Goal: Information Seeking & Learning: Learn about a topic

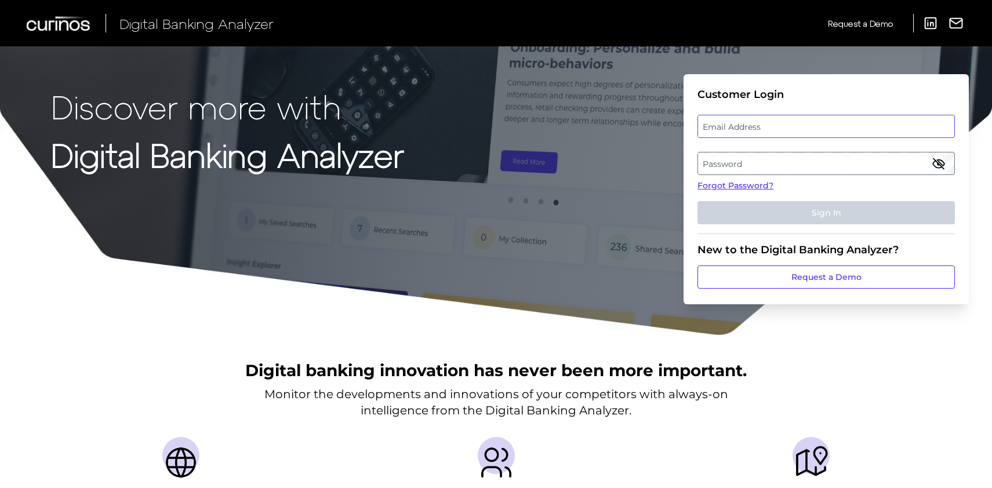
type input "[EMAIL_ADDRESS][DOMAIN_NAME]"
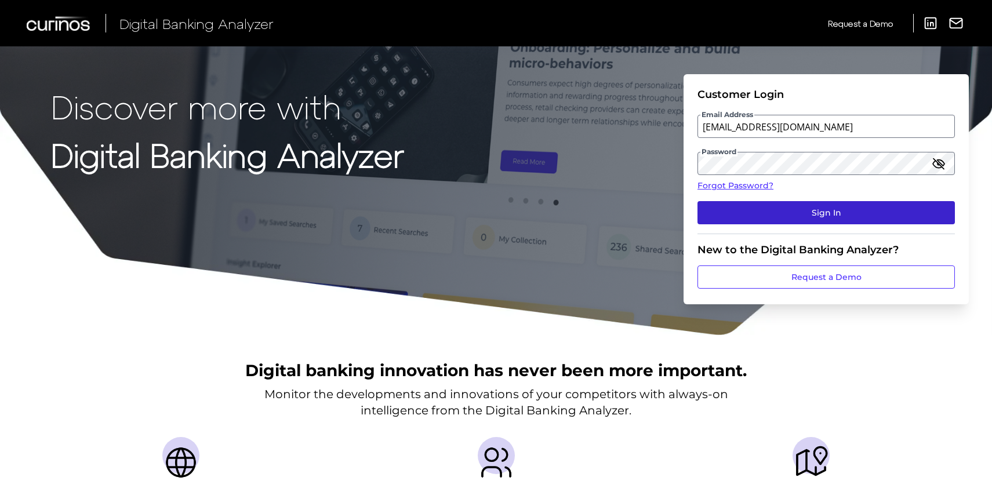
click at [810, 216] on button "Sign In" at bounding box center [826, 212] width 257 height 23
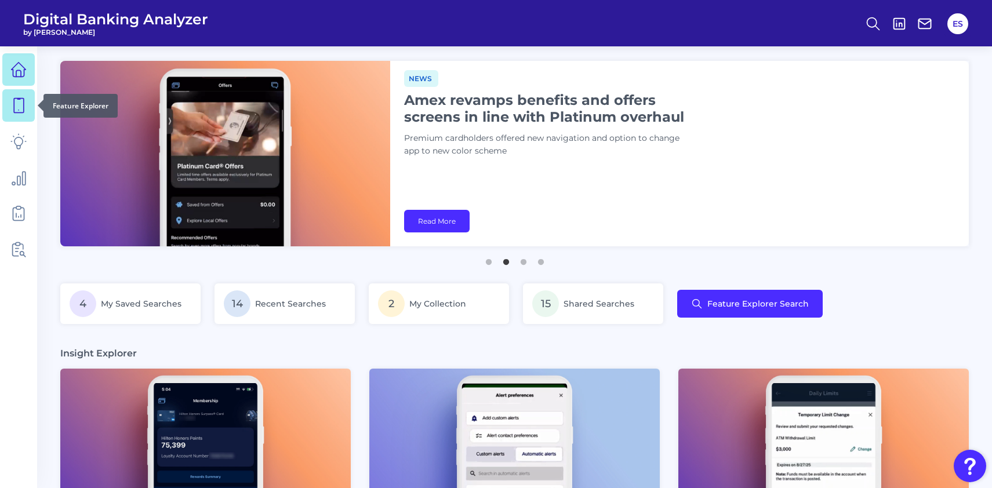
click at [19, 105] on icon at bounding box center [18, 105] width 16 height 16
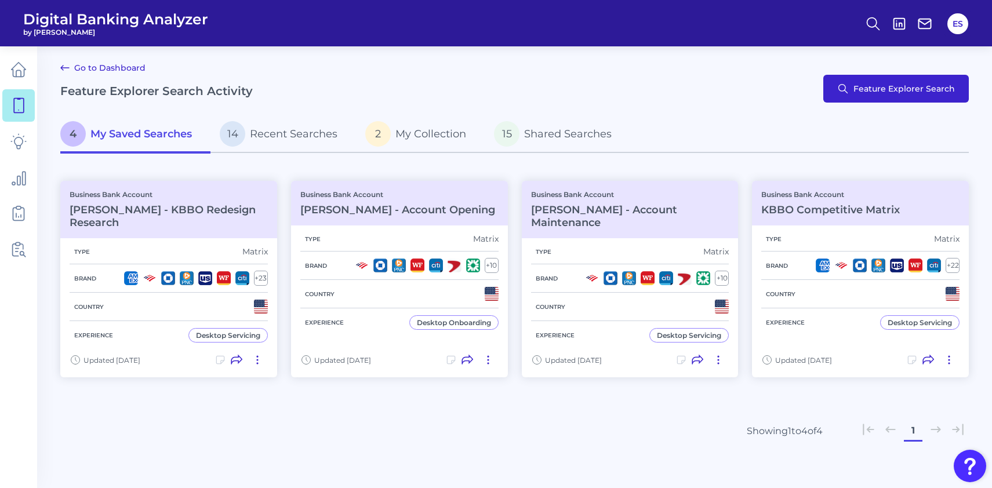
click at [881, 94] on button "Feature Explorer Search" at bounding box center [897, 89] width 146 height 28
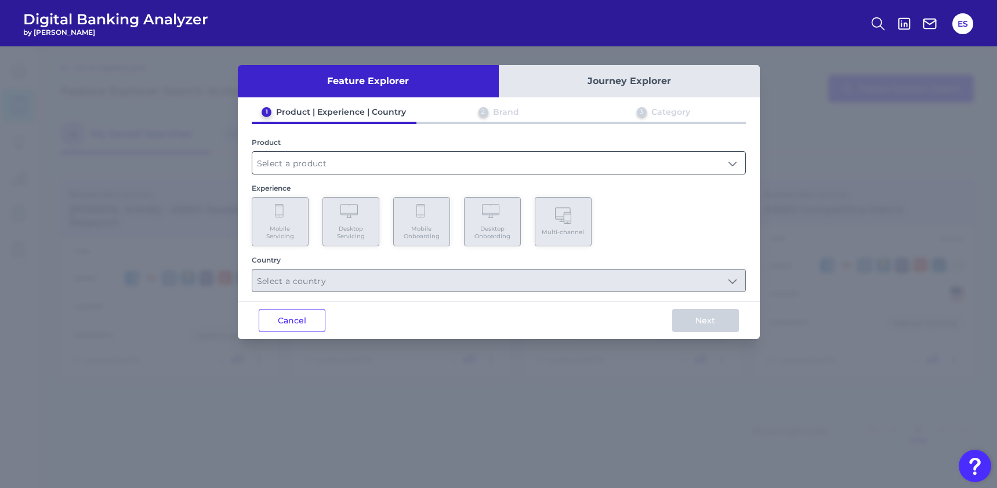
click at [398, 165] on input "text" at bounding box center [498, 163] width 493 height 22
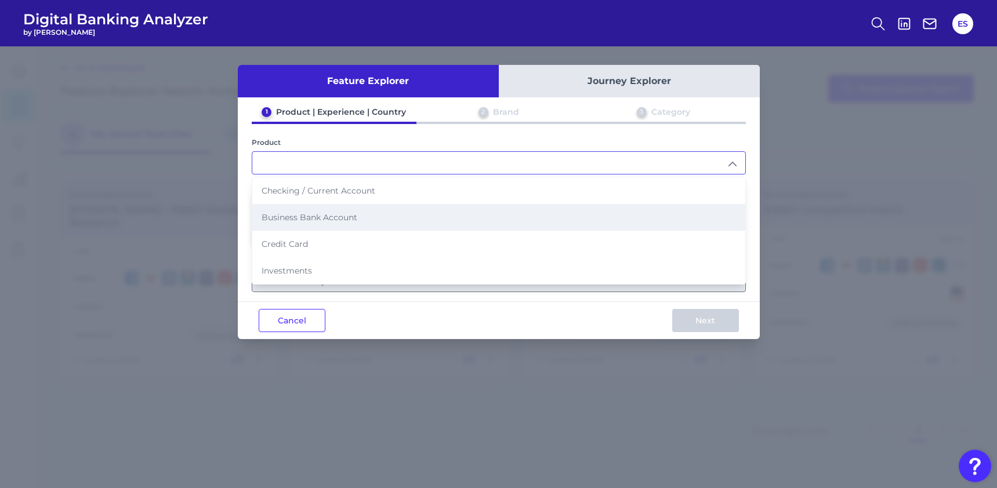
click at [343, 216] on span "Business Bank Account" at bounding box center [310, 217] width 96 height 10
type input "Business Bank Account"
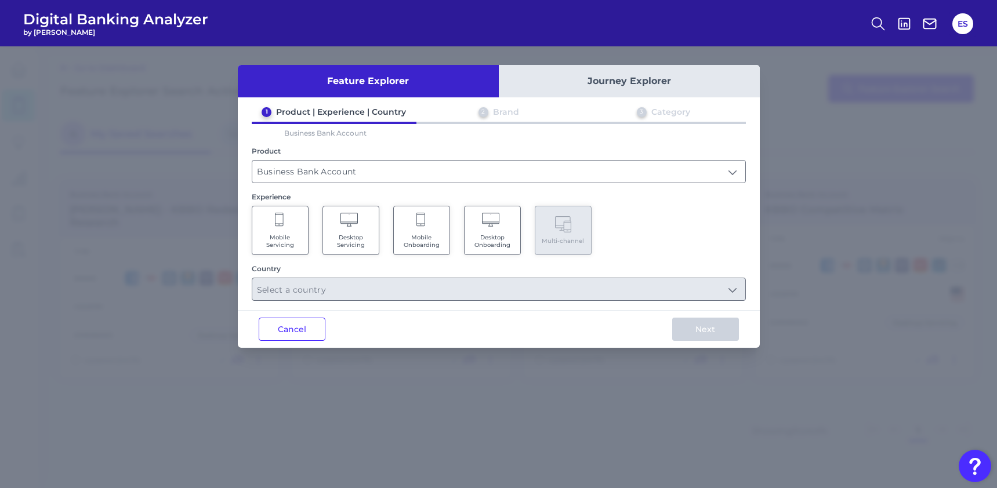
click at [432, 241] on span "Mobile Onboarding" at bounding box center [422, 241] width 44 height 15
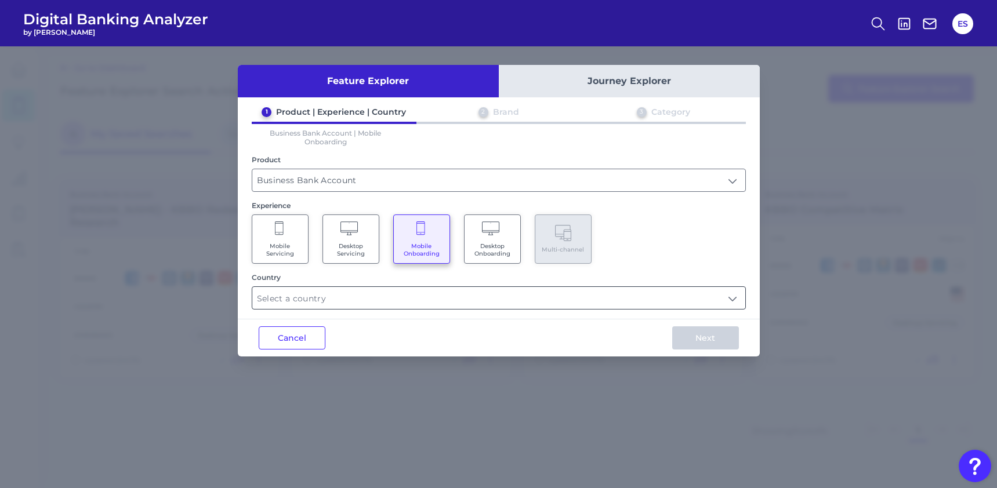
click at [360, 302] on input "text" at bounding box center [498, 298] width 493 height 22
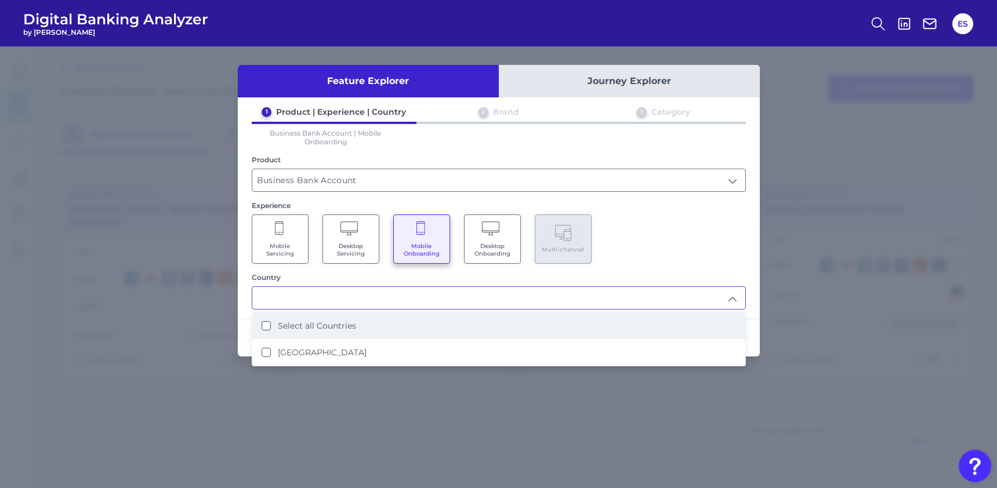
click at [338, 325] on label "Select all Countries" at bounding box center [317, 326] width 78 height 10
type input "Select all Countries"
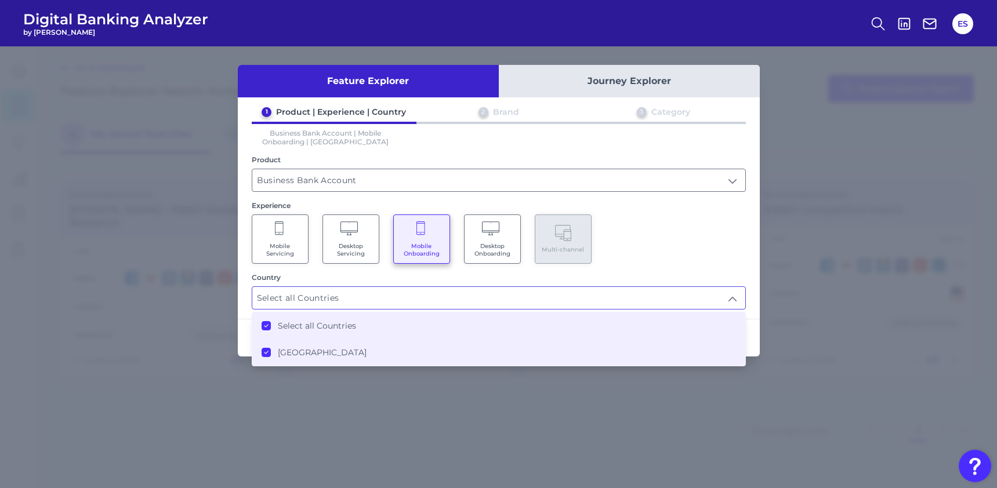
click at [778, 391] on div "Feature Explorer Journey Explorer 1 Product | Experience | Country 2 Brand 3 Ca…" at bounding box center [498, 267] width 997 height 442
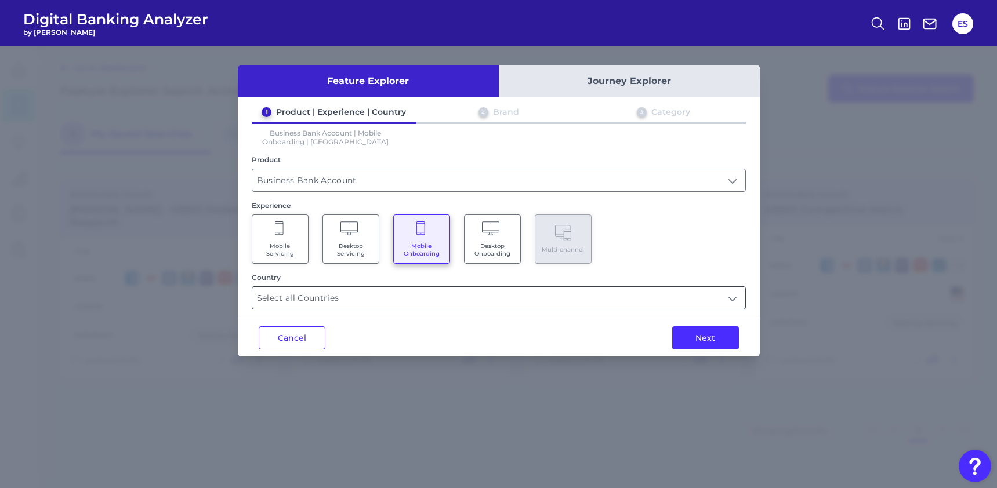
click at [662, 300] on input "Select all Countries" at bounding box center [498, 298] width 493 height 22
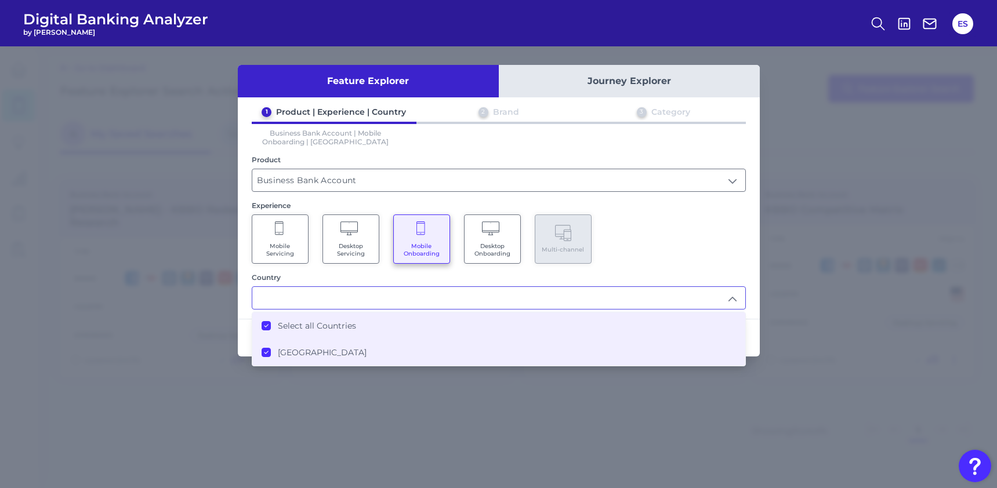
click at [321, 354] on label "[GEOGRAPHIC_DATA]" at bounding box center [322, 352] width 89 height 10
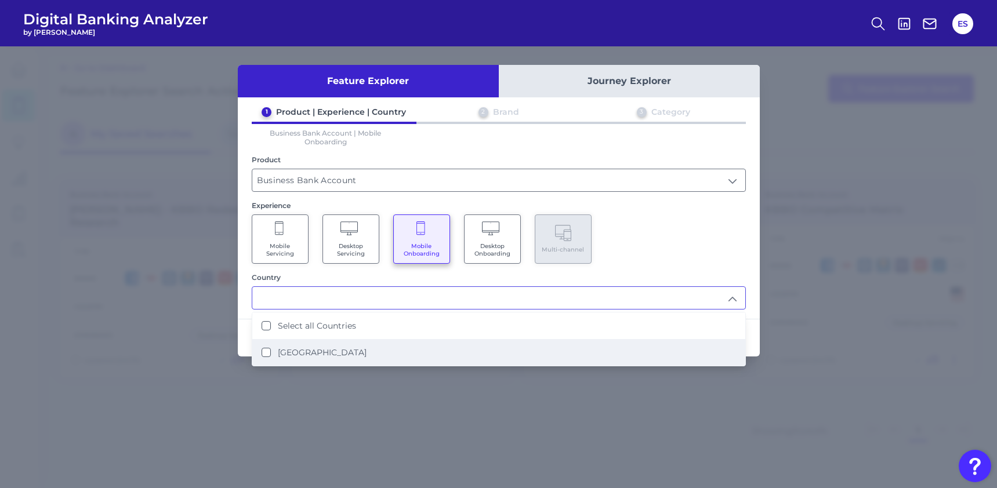
click at [321, 354] on label "[GEOGRAPHIC_DATA]" at bounding box center [322, 352] width 89 height 10
type input "Select all Countries"
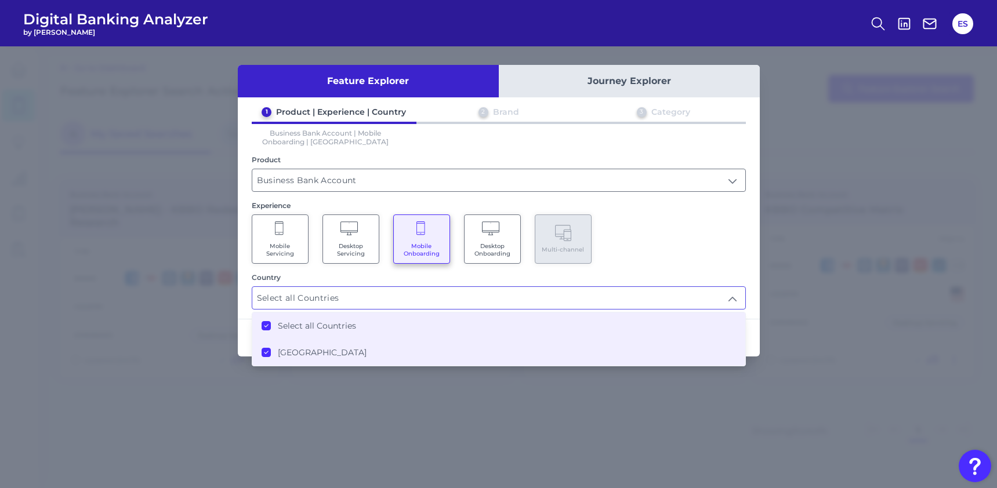
click at [639, 409] on div "Feature Explorer Journey Explorer 1 Product | Experience | Country 2 Brand 3 Ca…" at bounding box center [498, 267] width 997 height 442
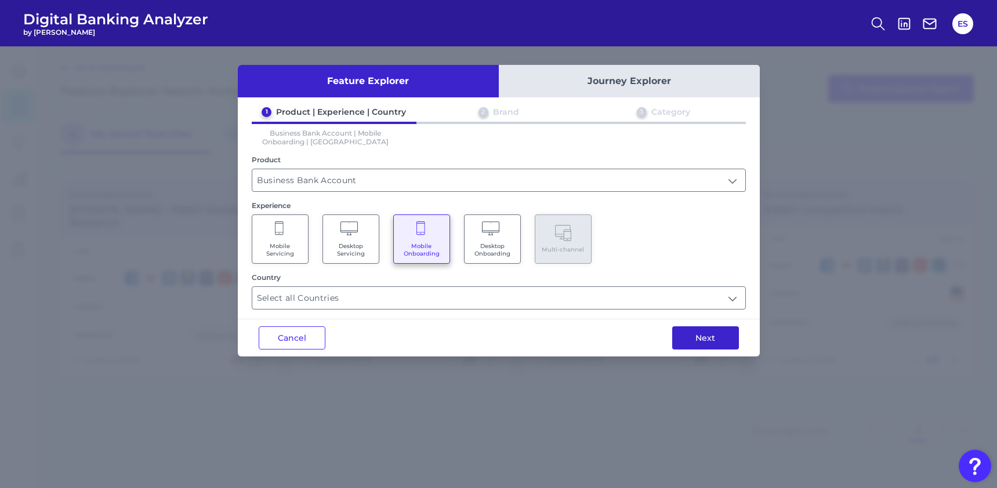
click at [706, 342] on button "Next" at bounding box center [705, 338] width 67 height 23
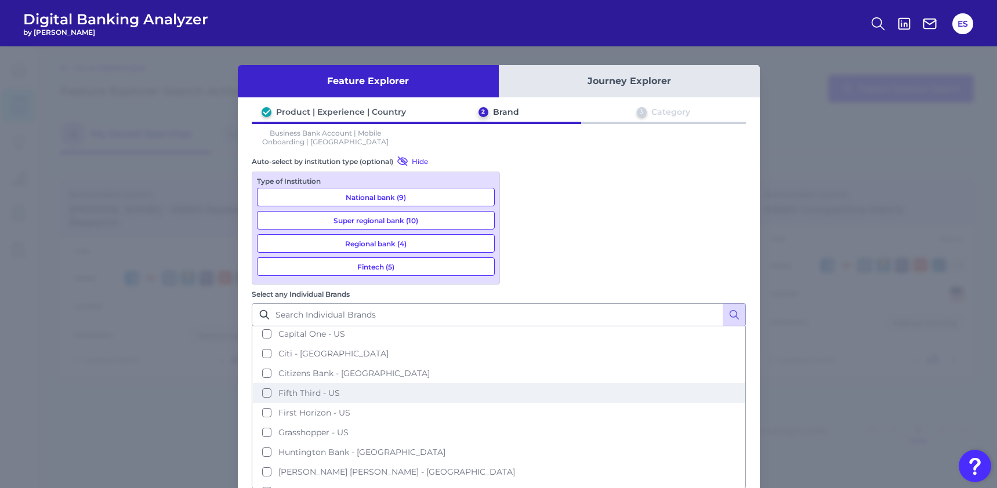
scroll to position [124, 0]
click at [340, 386] on span "Fifth Third - US" at bounding box center [308, 391] width 61 height 10
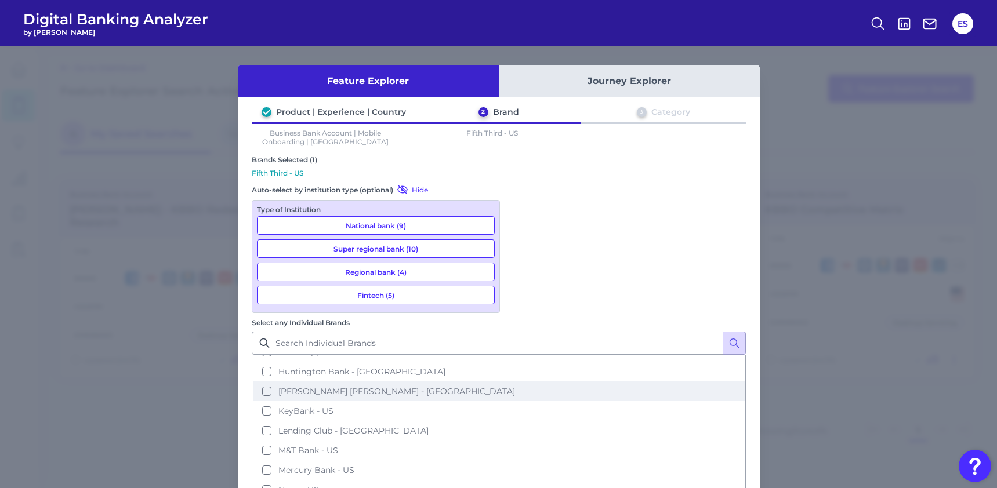
scroll to position [240, 0]
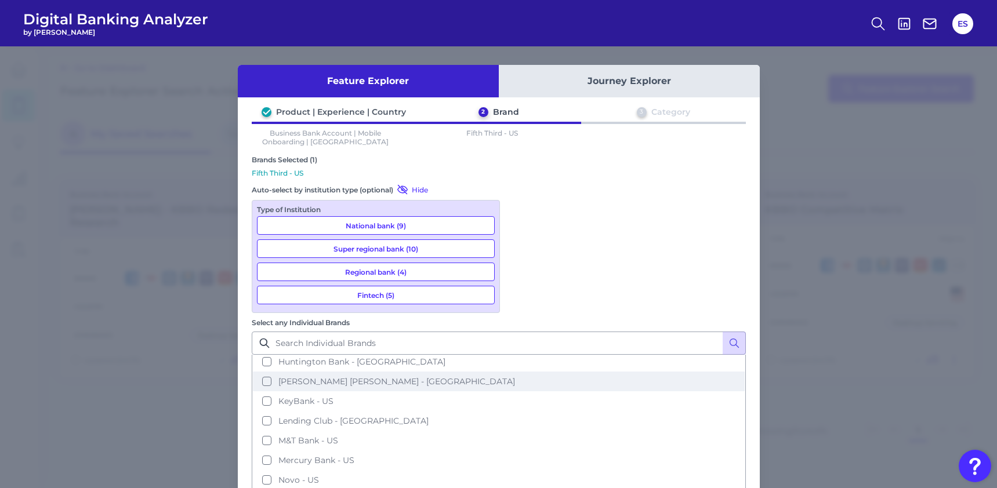
click at [515, 376] on span "[PERSON_NAME] [PERSON_NAME] - [GEOGRAPHIC_DATA]" at bounding box center [396, 381] width 237 height 10
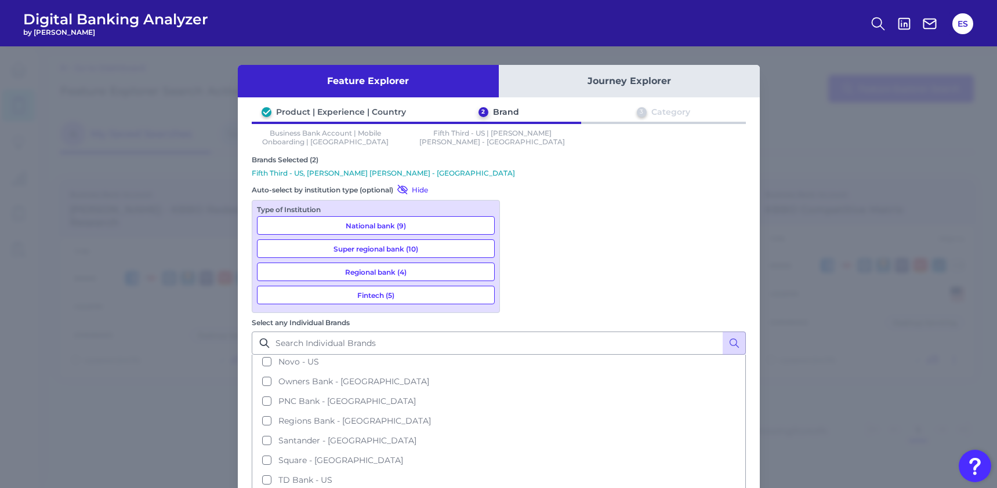
scroll to position [378, 0]
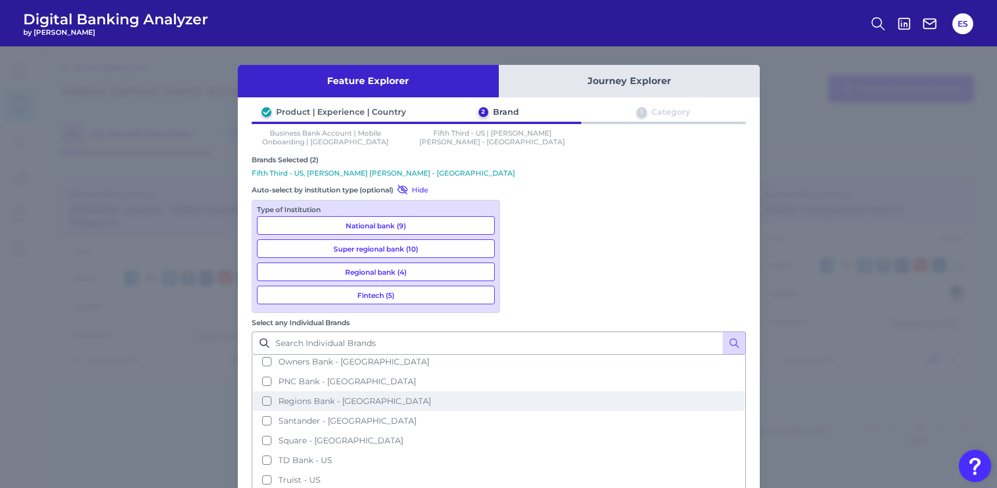
click at [431, 396] on span "Regions Bank - [GEOGRAPHIC_DATA]" at bounding box center [354, 401] width 153 height 10
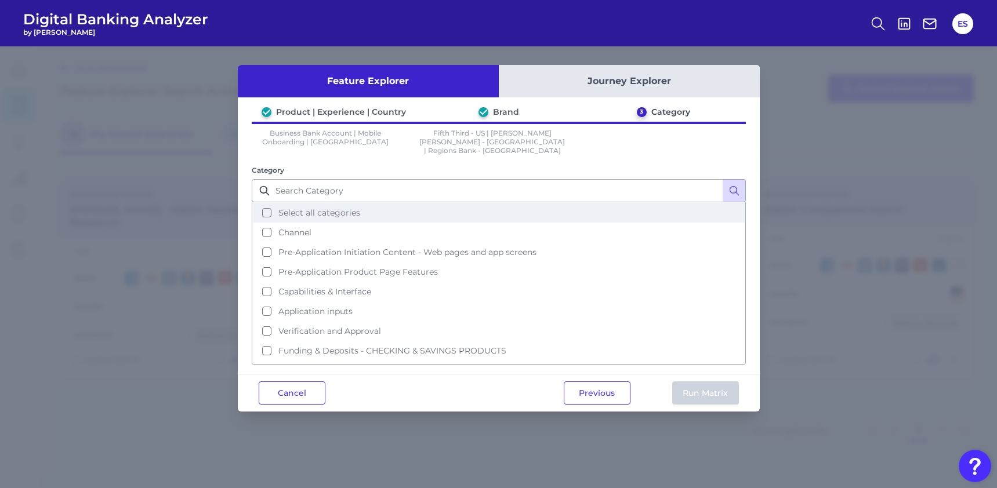
click at [324, 208] on span "Select all categories" at bounding box center [319, 213] width 82 height 10
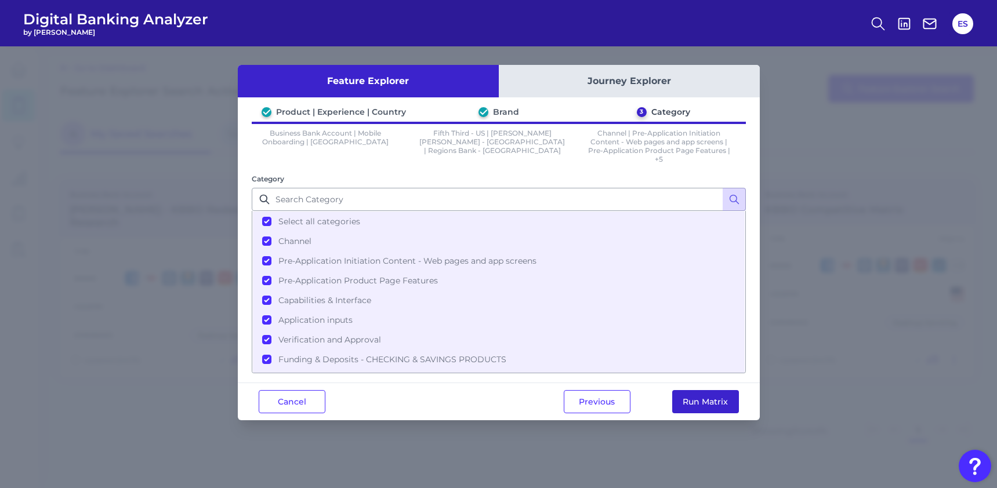
click at [724, 408] on button "Run Matrix" at bounding box center [705, 401] width 67 height 23
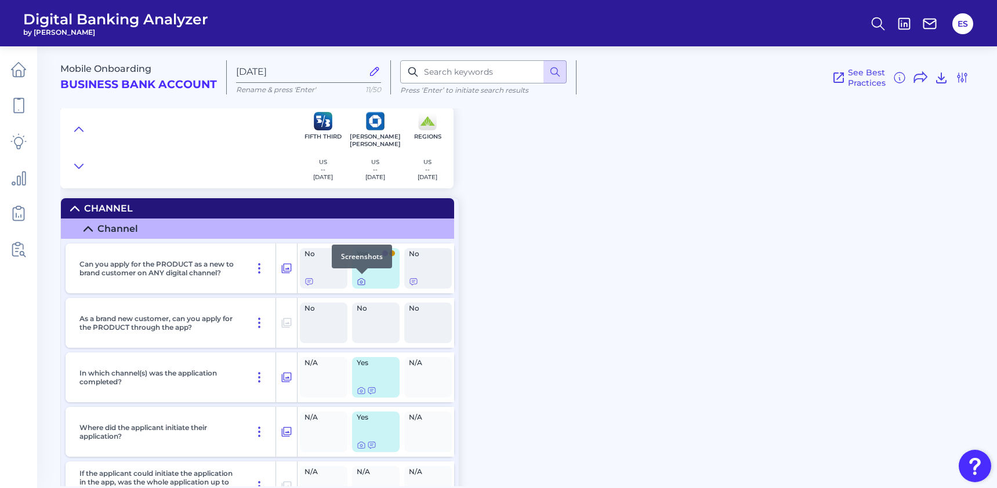
click at [362, 283] on icon at bounding box center [361, 282] width 2 height 2
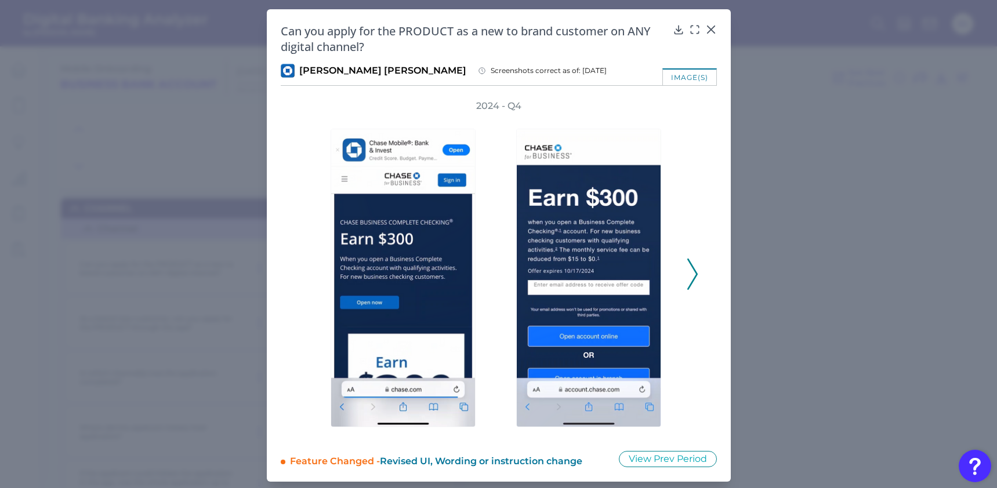
click at [692, 275] on icon at bounding box center [692, 274] width 10 height 31
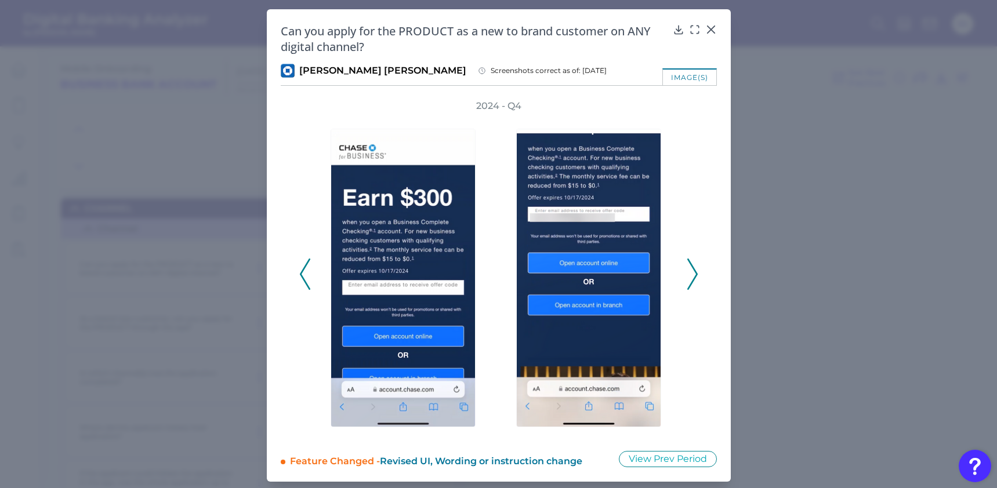
click at [692, 275] on icon at bounding box center [692, 274] width 10 height 31
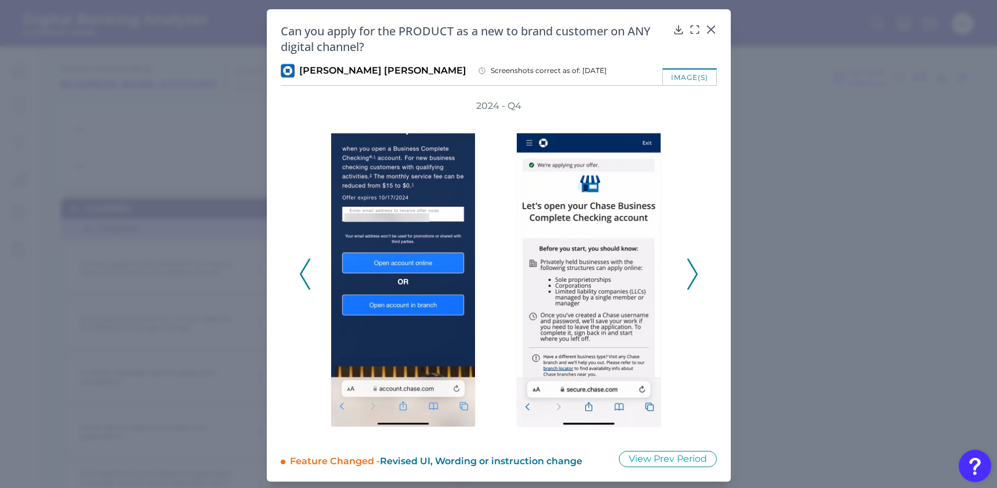
click at [692, 275] on icon at bounding box center [692, 274] width 10 height 31
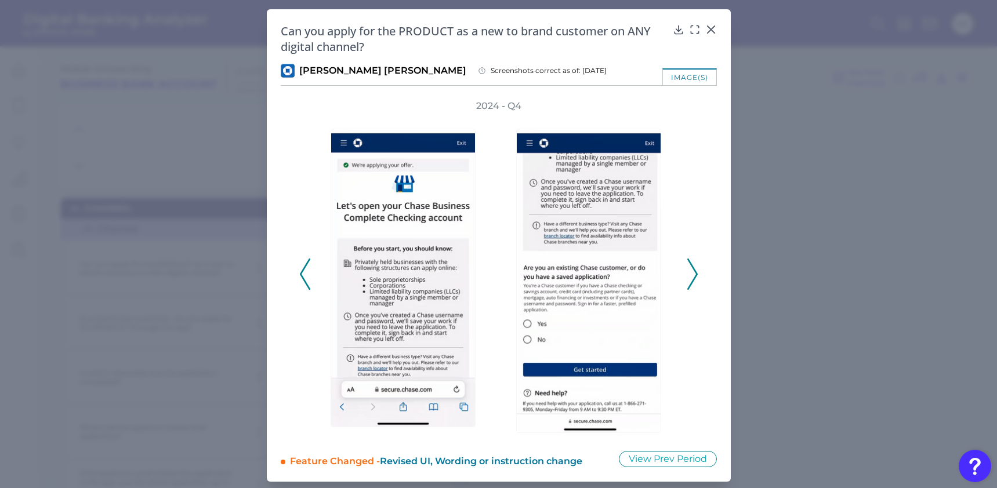
click at [692, 275] on icon at bounding box center [692, 274] width 10 height 31
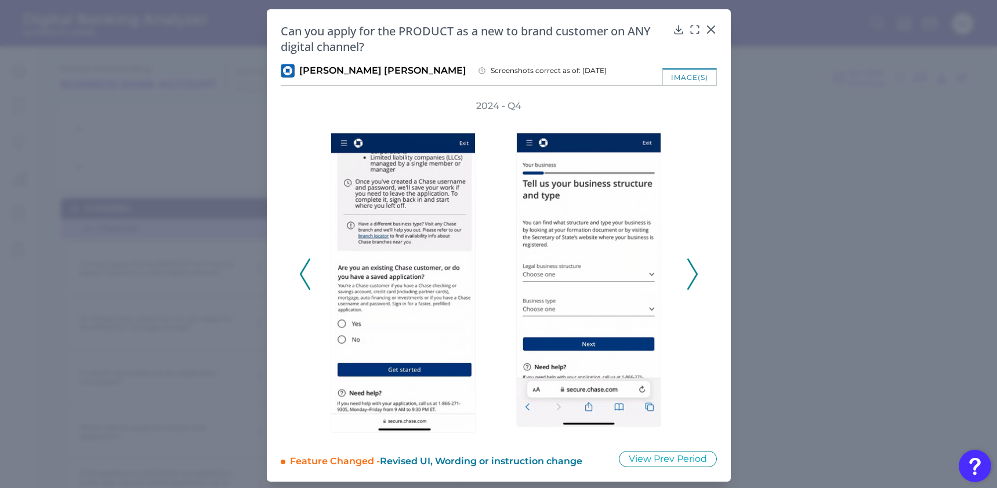
click at [692, 275] on icon at bounding box center [692, 274] width 10 height 31
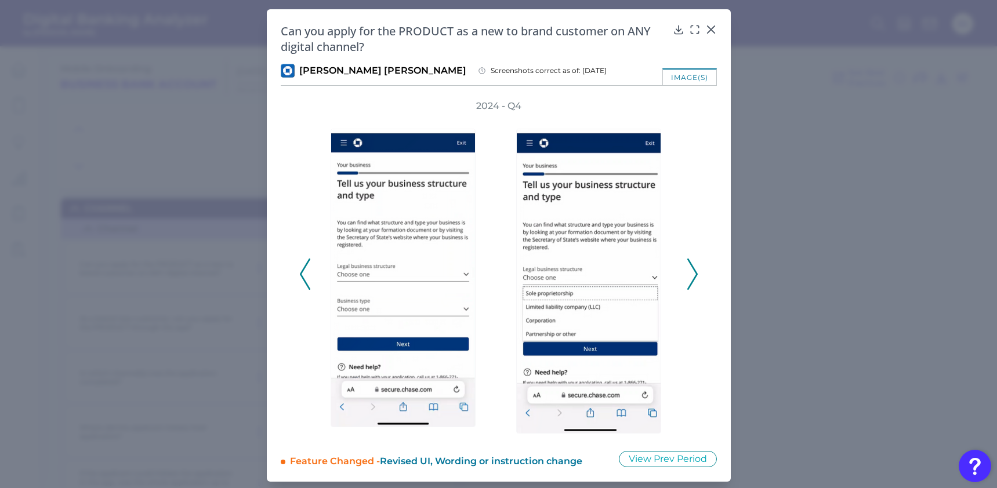
click at [692, 275] on icon at bounding box center [692, 274] width 10 height 31
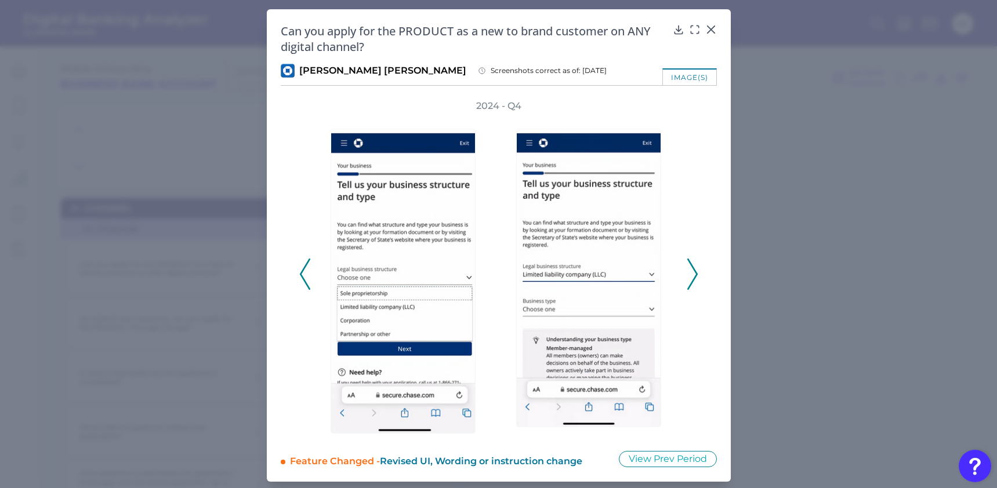
click at [692, 274] on icon at bounding box center [692, 274] width 10 height 31
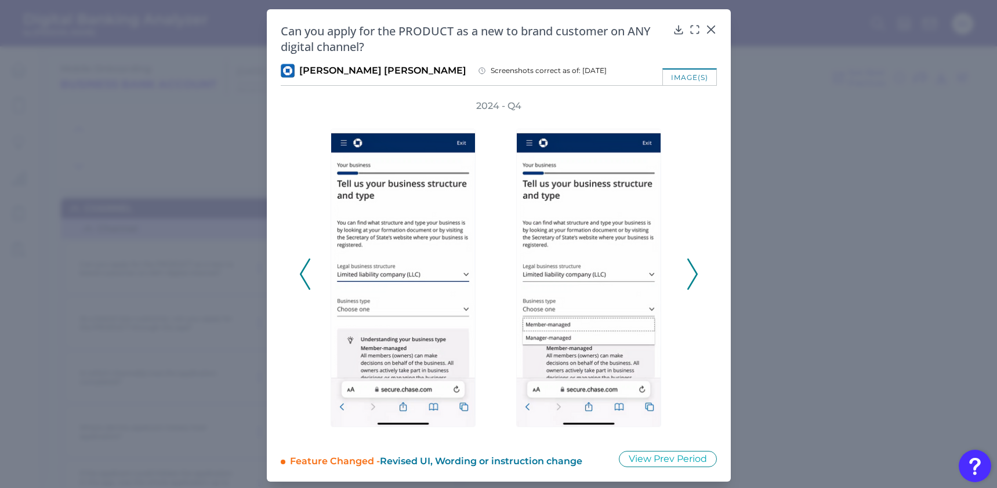
click at [688, 78] on div "image(s)" at bounding box center [689, 76] width 55 height 17
click at [687, 79] on div "image(s)" at bounding box center [689, 76] width 55 height 17
click at [680, 31] on icon at bounding box center [679, 30] width 12 height 12
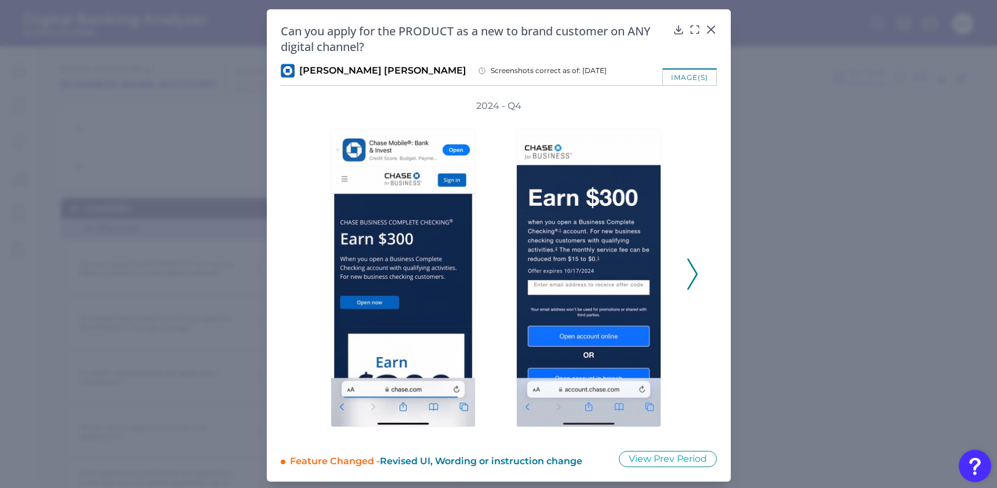
click at [690, 281] on polyline at bounding box center [692, 275] width 9 height 30
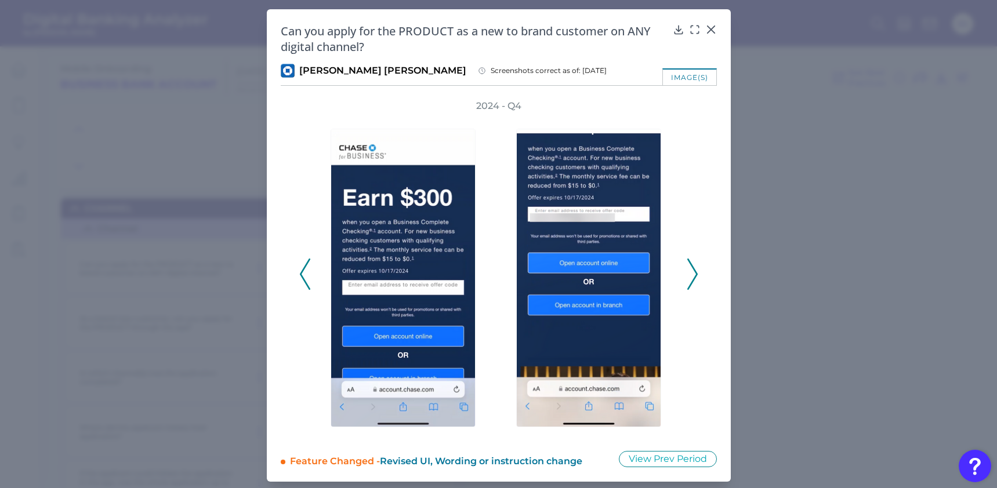
click at [690, 281] on polyline at bounding box center [692, 275] width 9 height 30
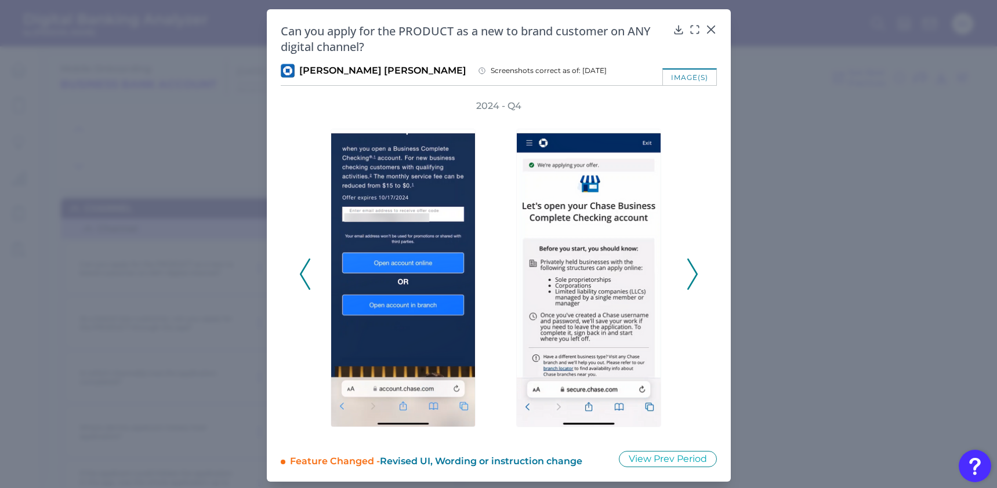
click at [690, 281] on polyline at bounding box center [692, 275] width 9 height 30
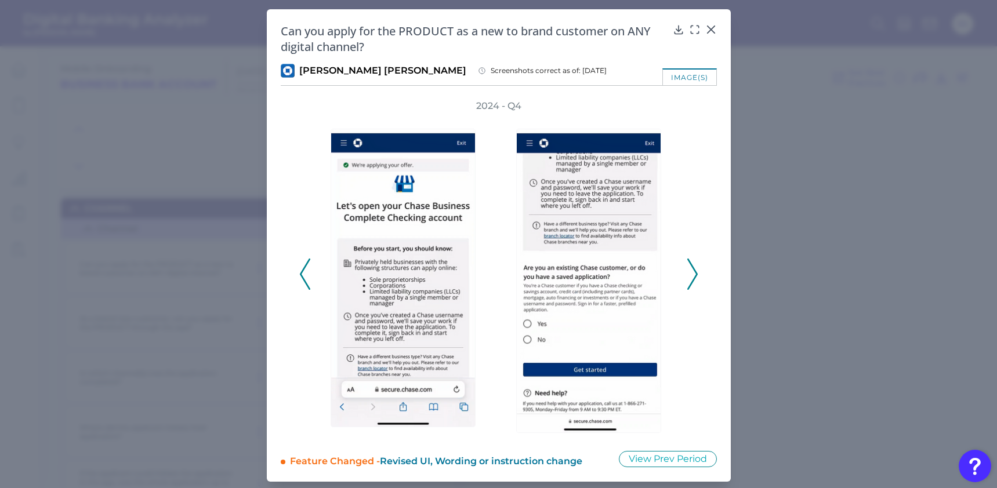
click at [690, 281] on polyline at bounding box center [692, 275] width 9 height 30
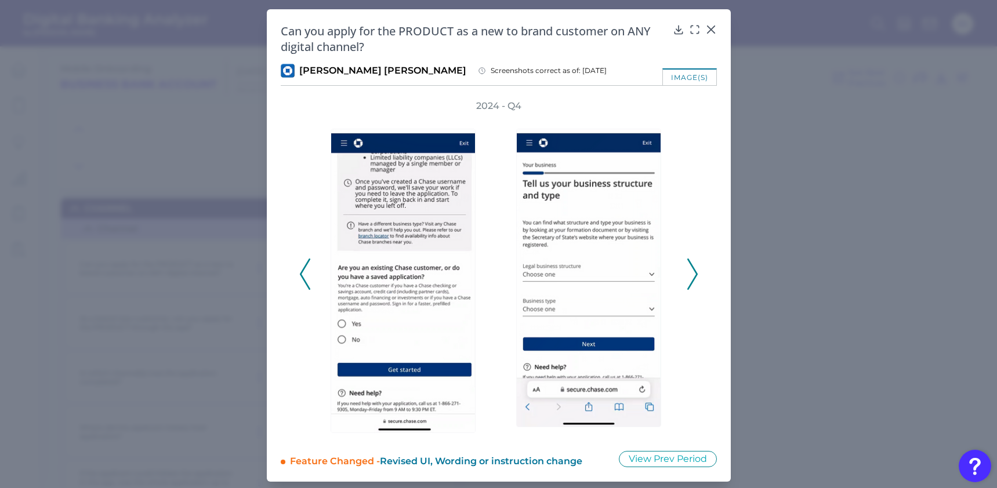
click at [690, 281] on polyline at bounding box center [692, 275] width 9 height 30
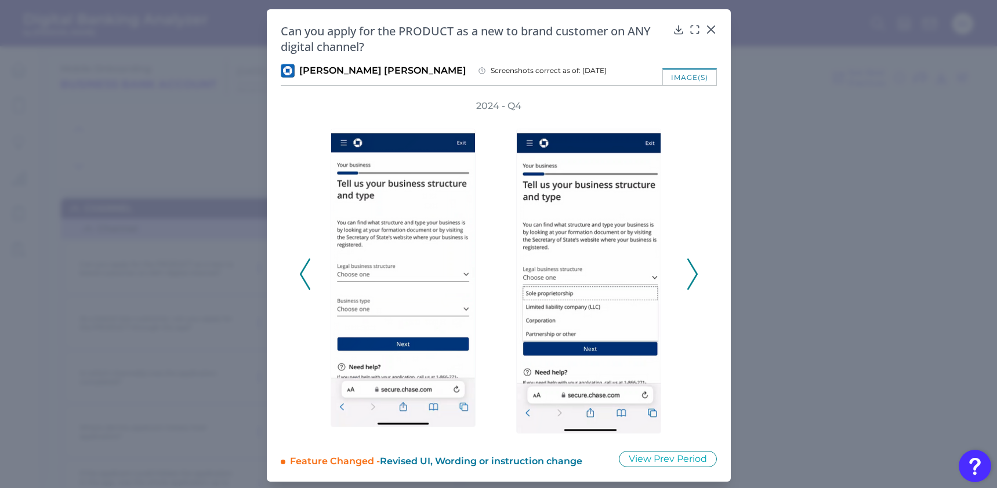
click at [690, 281] on polyline at bounding box center [692, 275] width 9 height 30
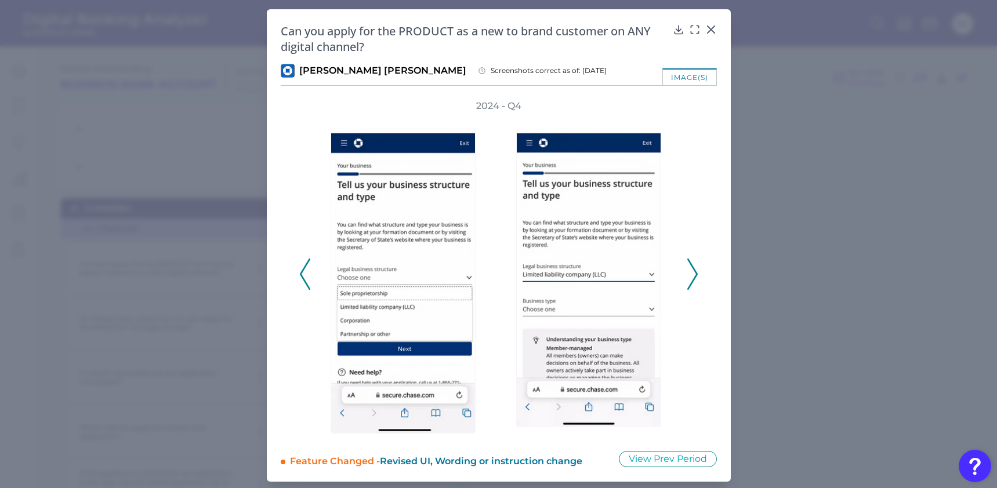
click at [690, 281] on polyline at bounding box center [692, 275] width 9 height 30
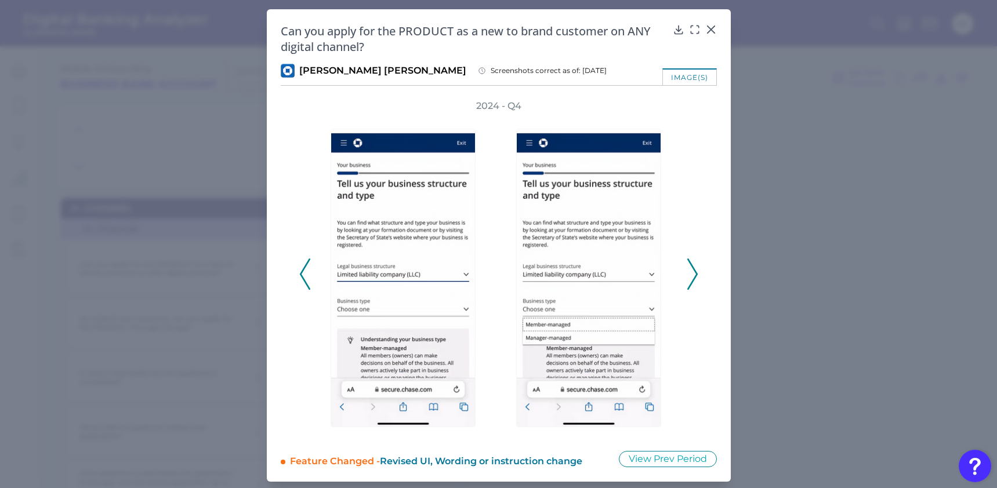
click at [687, 270] on icon at bounding box center [692, 274] width 10 height 31
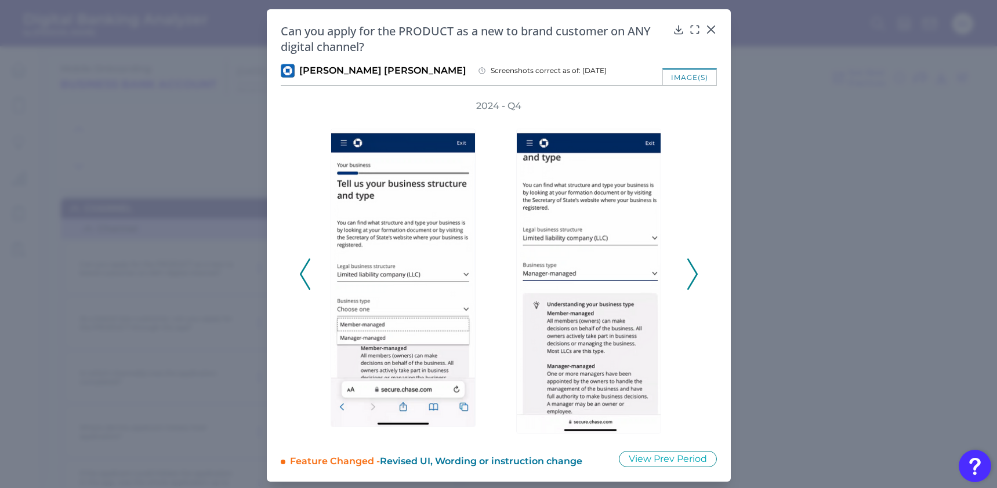
click at [687, 270] on icon at bounding box center [692, 274] width 10 height 31
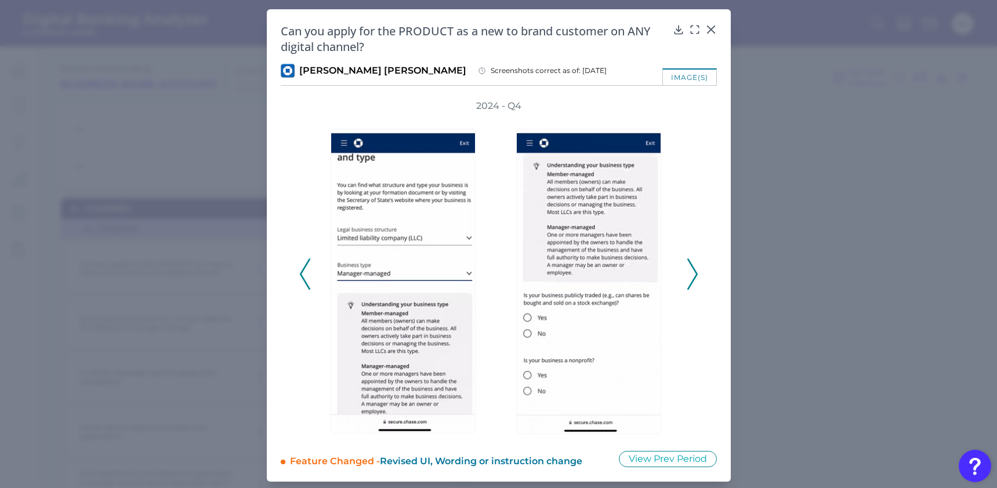
click at [687, 270] on icon at bounding box center [692, 274] width 10 height 31
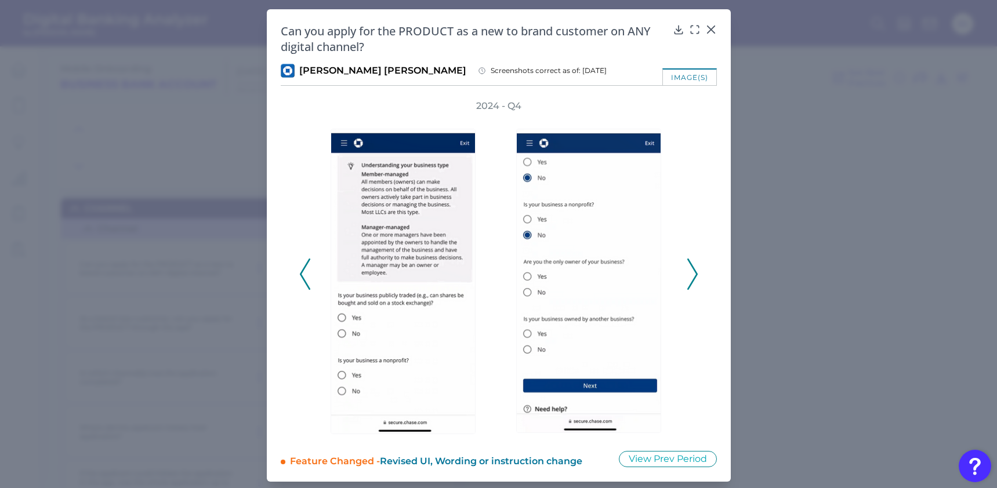
click at [687, 270] on icon at bounding box center [692, 274] width 10 height 31
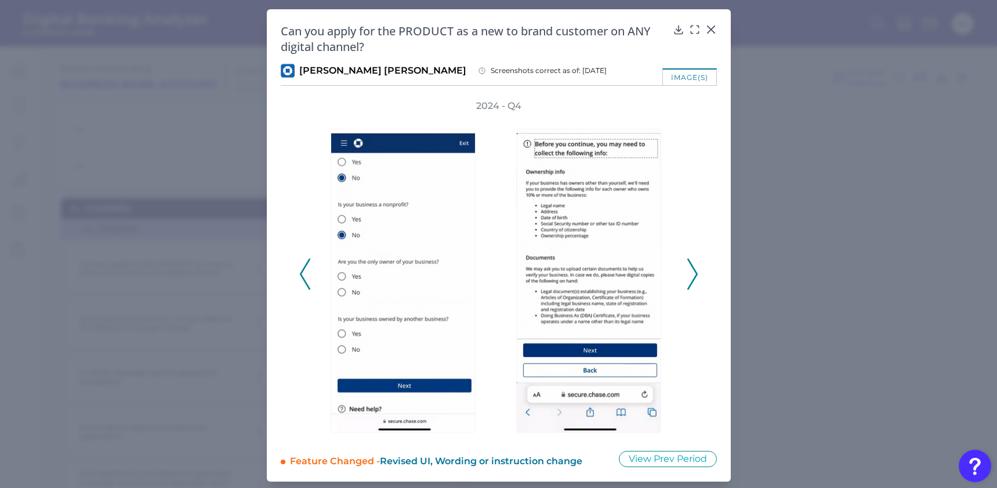
click at [687, 270] on icon at bounding box center [692, 274] width 10 height 31
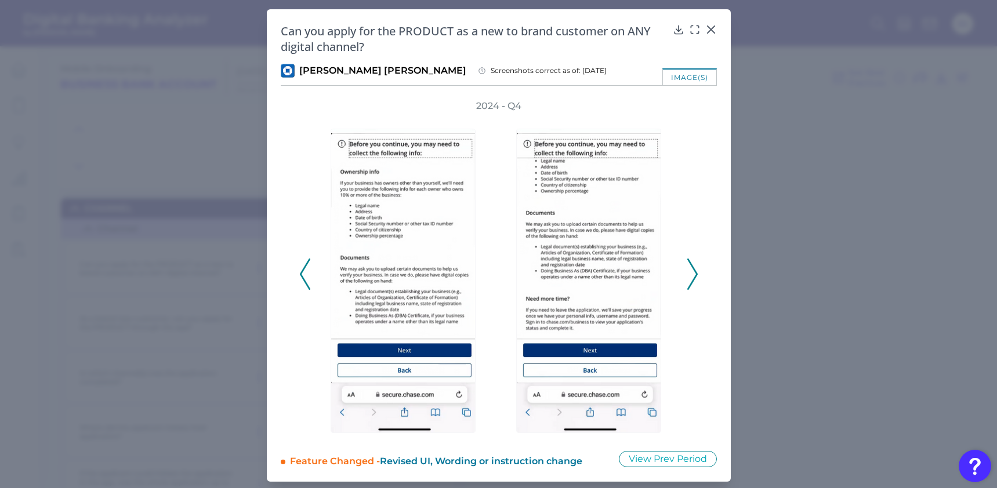
click at [687, 270] on icon at bounding box center [692, 274] width 10 height 31
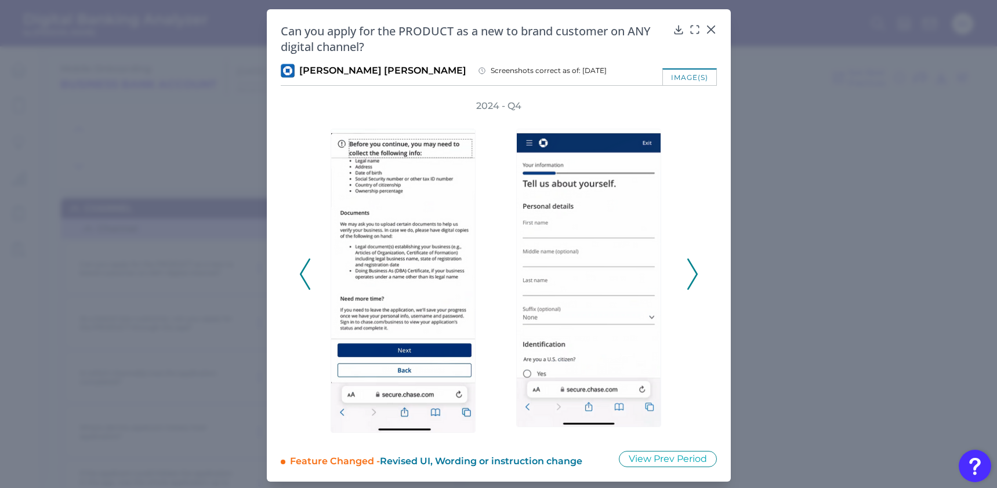
click at [687, 270] on icon at bounding box center [692, 274] width 10 height 31
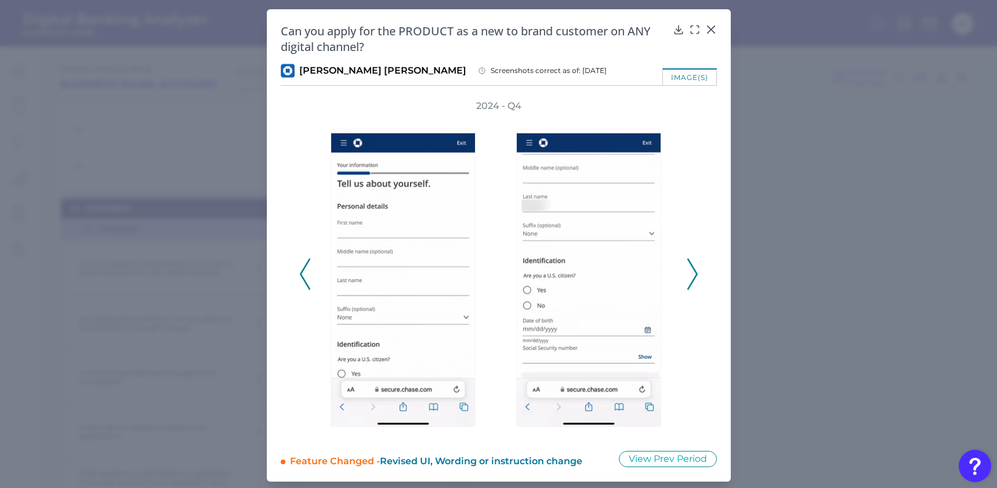
click at [687, 270] on icon at bounding box center [692, 274] width 10 height 31
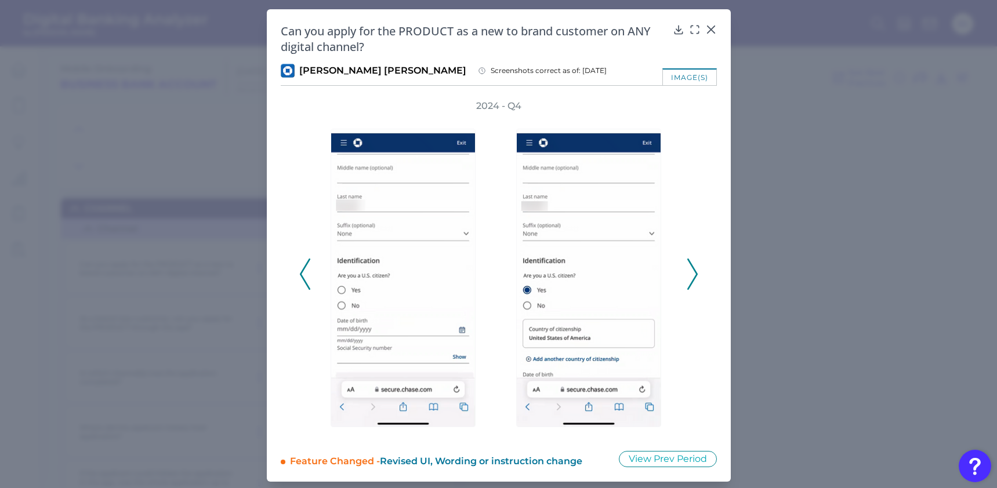
click at [687, 270] on icon at bounding box center [692, 274] width 10 height 31
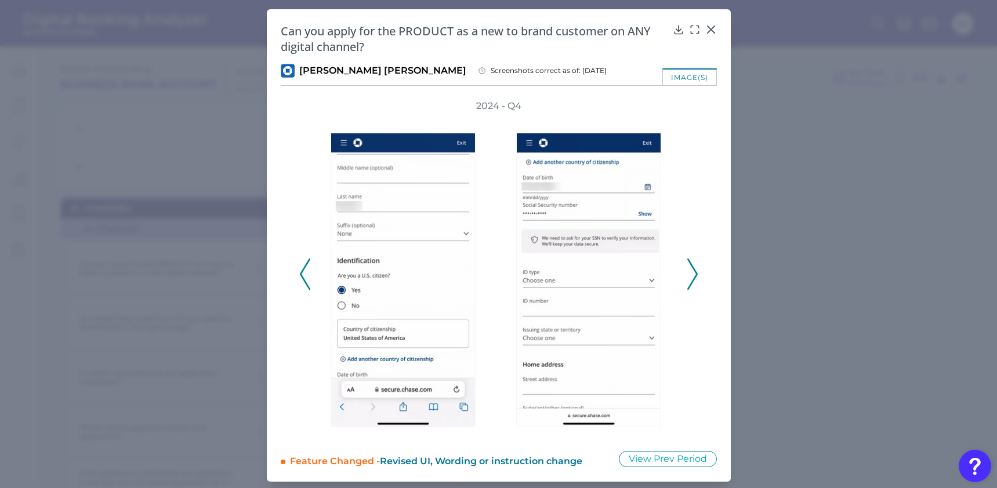
click at [687, 270] on icon at bounding box center [692, 274] width 10 height 31
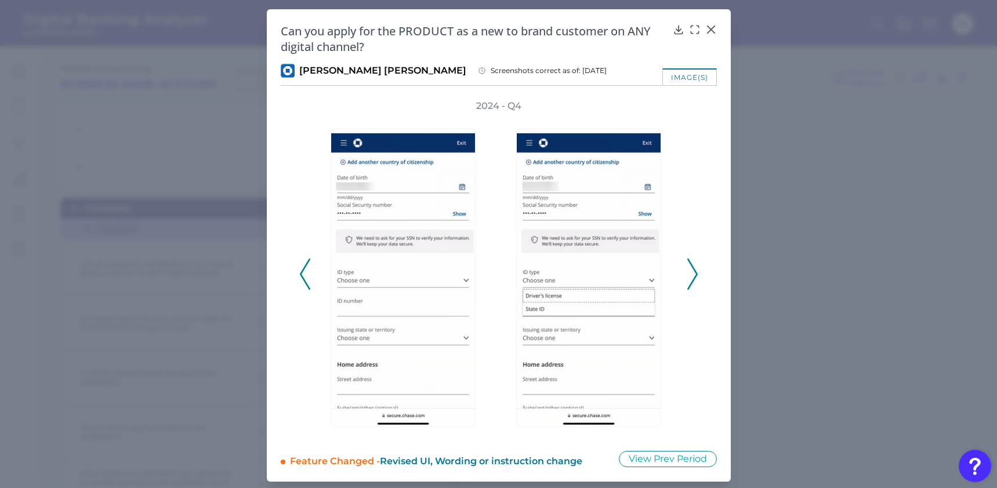
click at [687, 270] on icon at bounding box center [692, 274] width 10 height 31
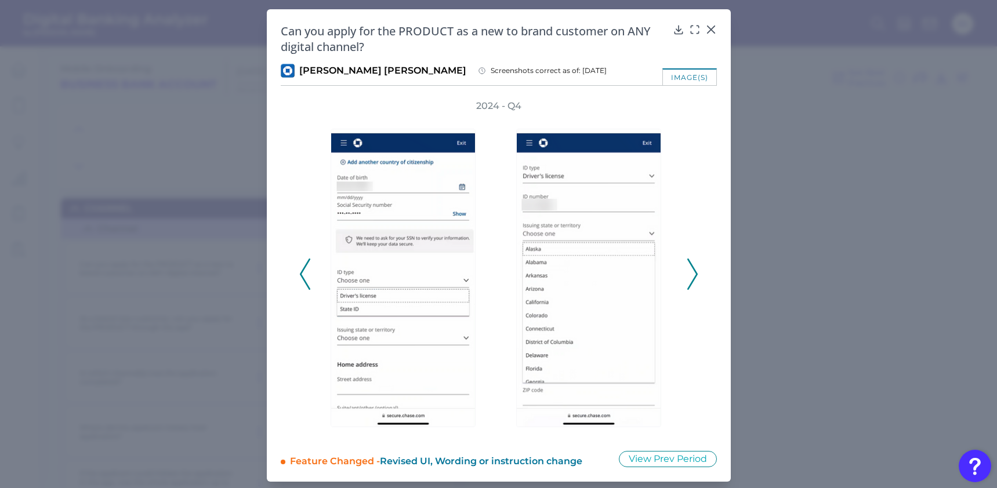
click at [687, 270] on icon at bounding box center [692, 274] width 10 height 31
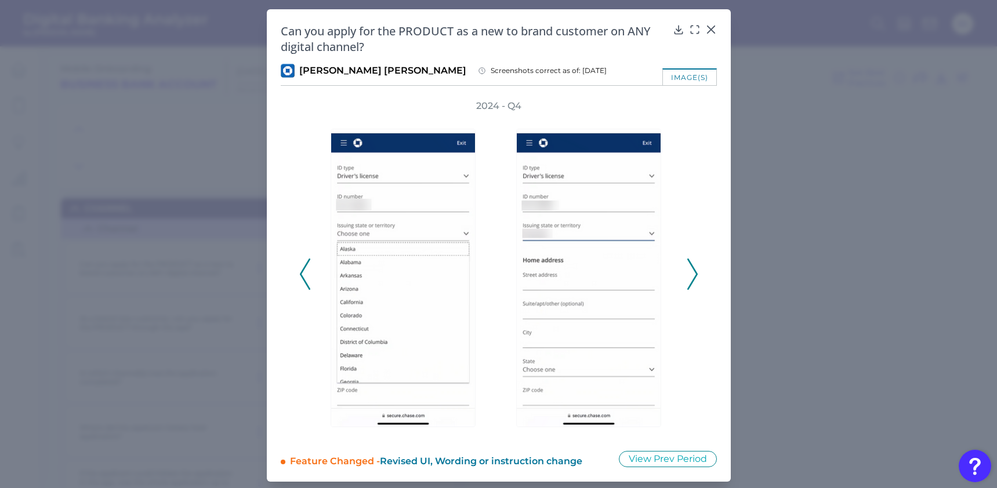
click at [687, 270] on icon at bounding box center [692, 274] width 10 height 31
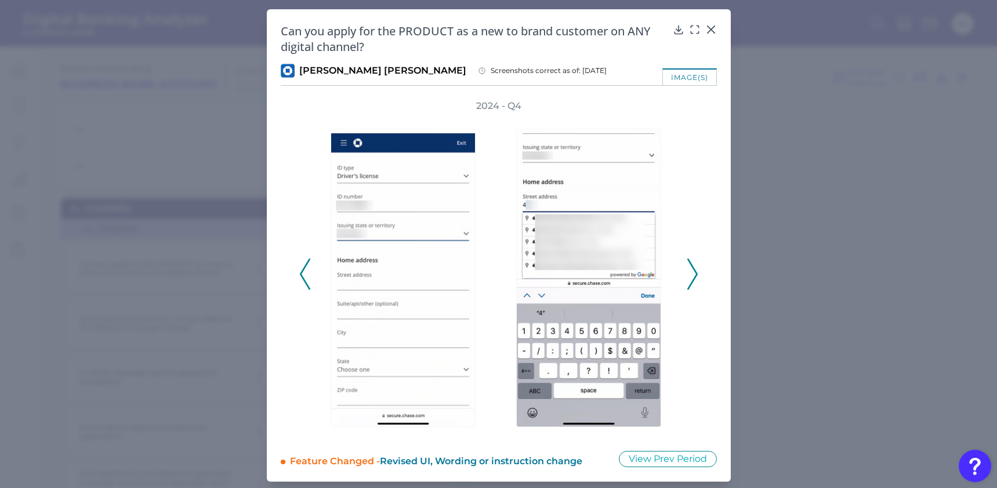
click at [687, 270] on icon at bounding box center [692, 274] width 10 height 31
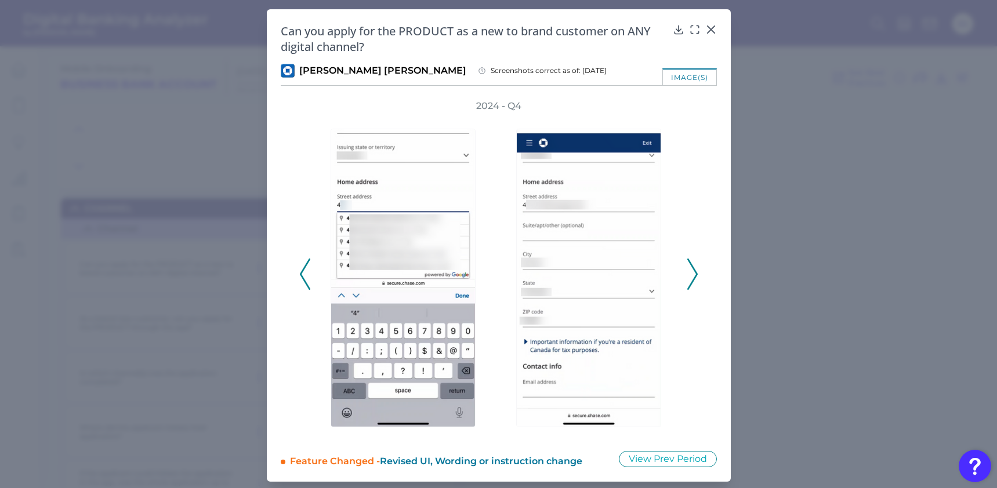
click at [687, 270] on icon at bounding box center [692, 274] width 10 height 31
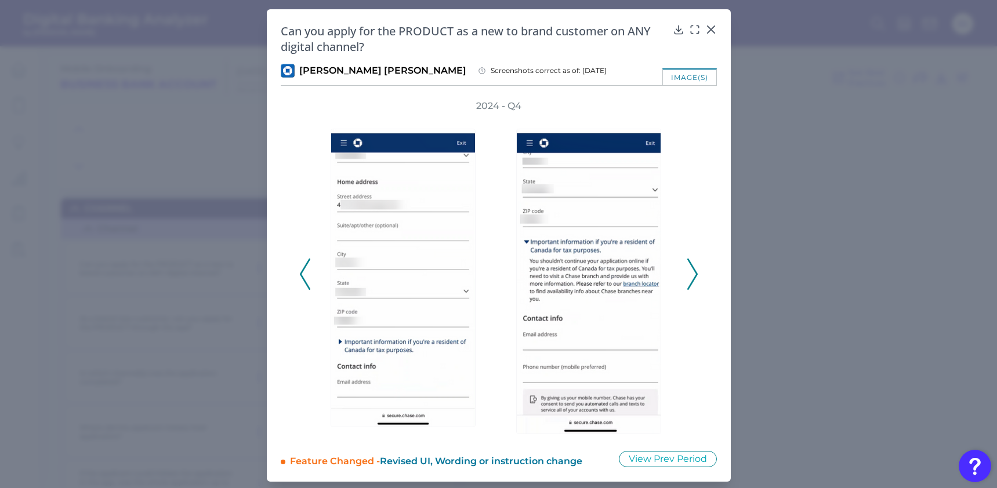
click at [687, 270] on icon at bounding box center [692, 274] width 10 height 31
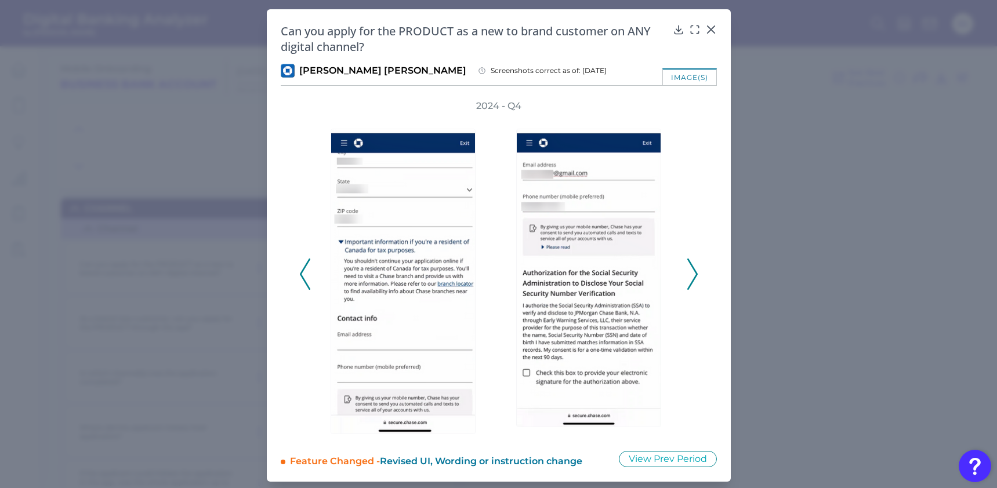
click at [687, 270] on icon at bounding box center [692, 274] width 10 height 31
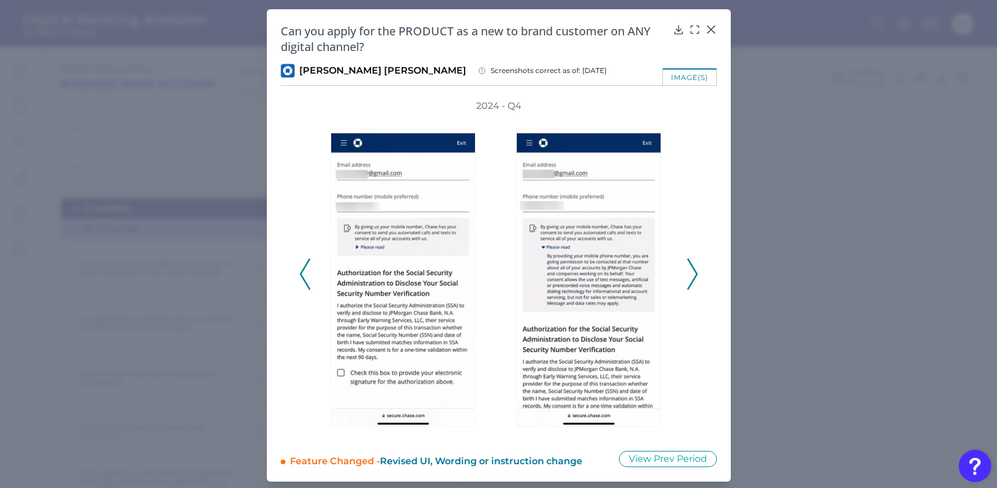
click at [687, 270] on icon at bounding box center [692, 274] width 10 height 31
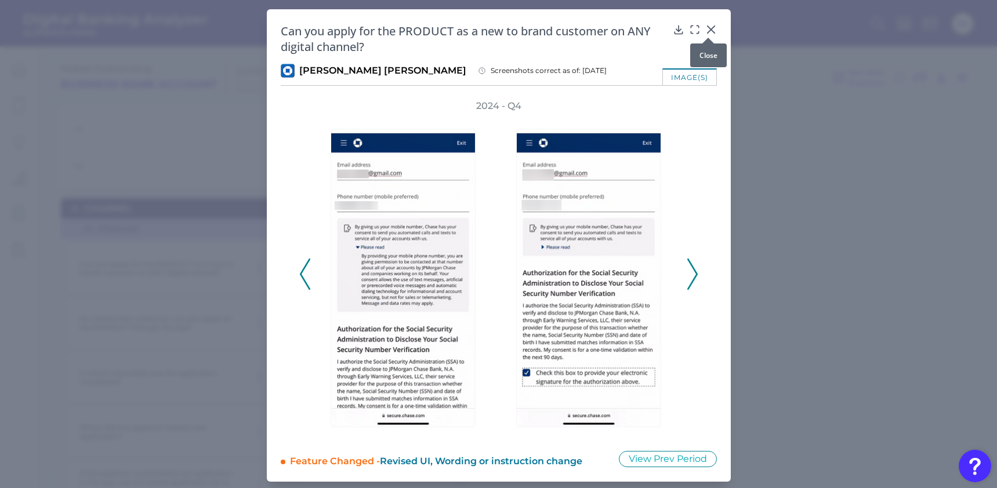
click at [712, 28] on icon at bounding box center [711, 30] width 12 height 12
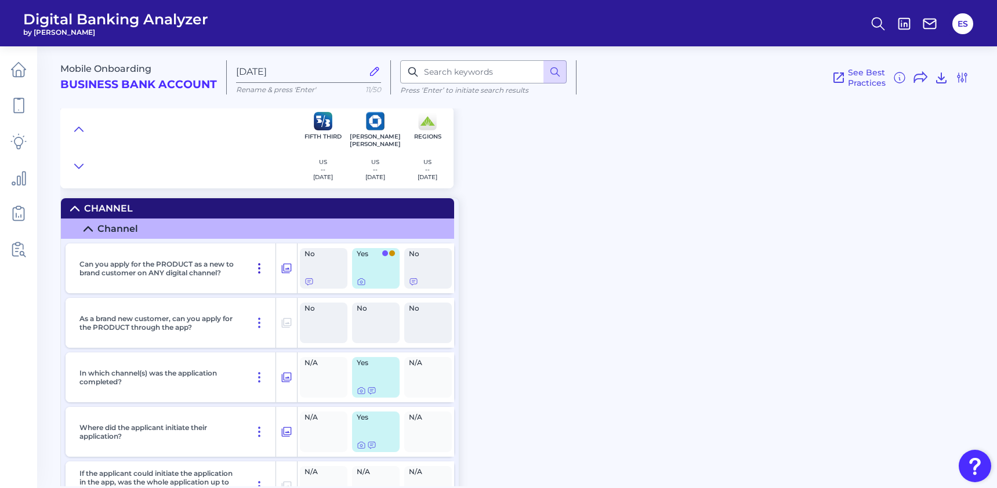
click at [261, 266] on icon at bounding box center [259, 269] width 14 height 14
click at [259, 266] on icon at bounding box center [259, 269] width 14 height 14
click at [359, 284] on icon at bounding box center [361, 281] width 9 height 9
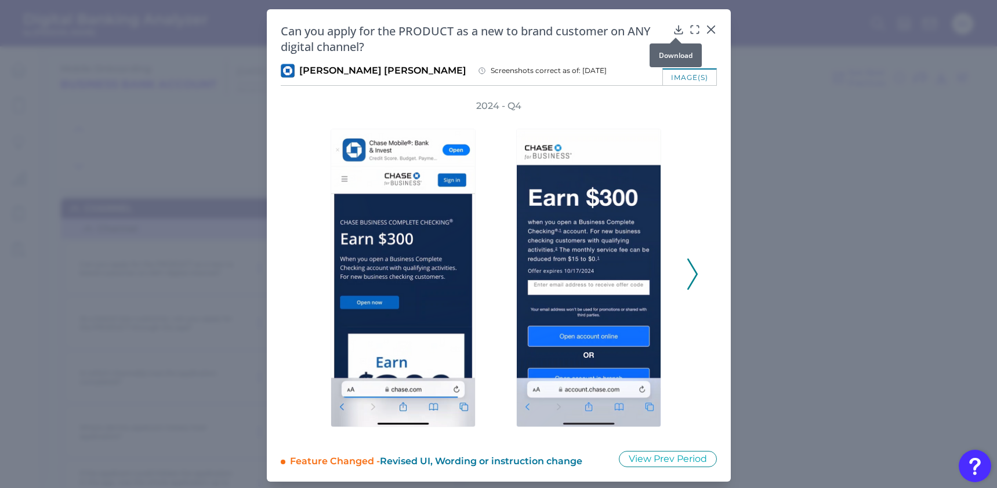
click at [673, 31] on icon at bounding box center [679, 30] width 12 height 12
click at [705, 30] on icon at bounding box center [711, 30] width 12 height 12
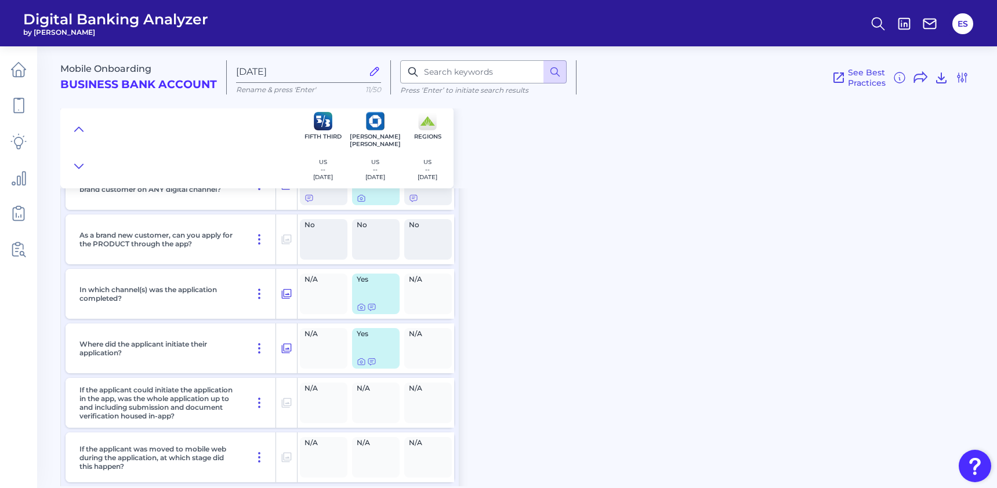
scroll to position [95, 0]
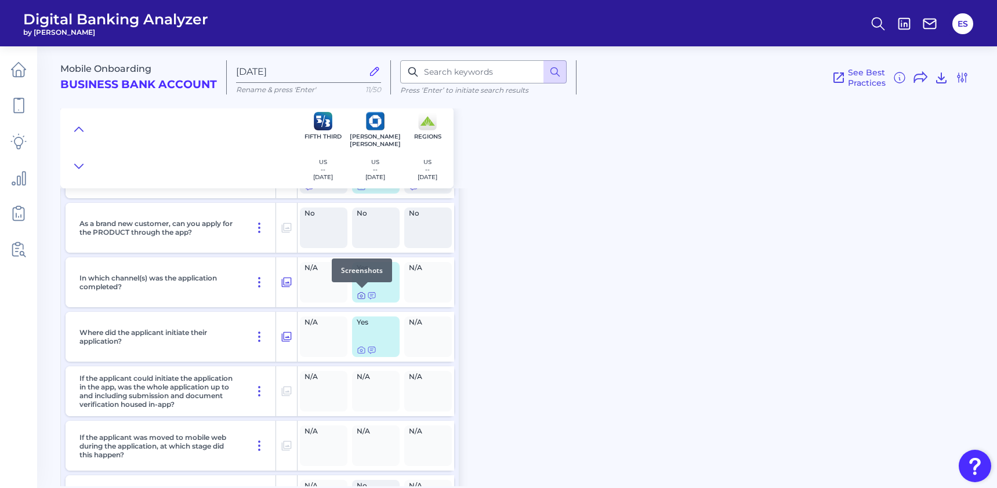
click at [360, 295] on icon at bounding box center [361, 295] width 9 height 9
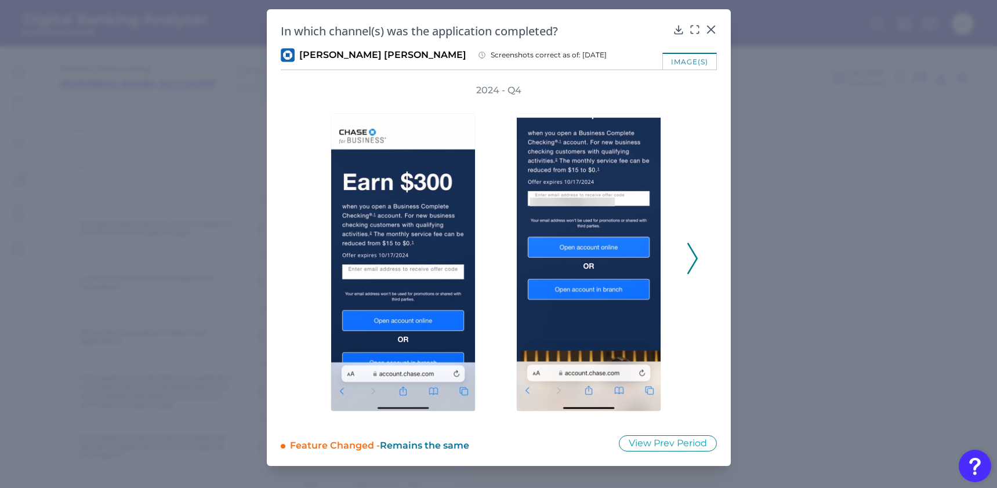
click at [692, 262] on icon at bounding box center [692, 258] width 10 height 31
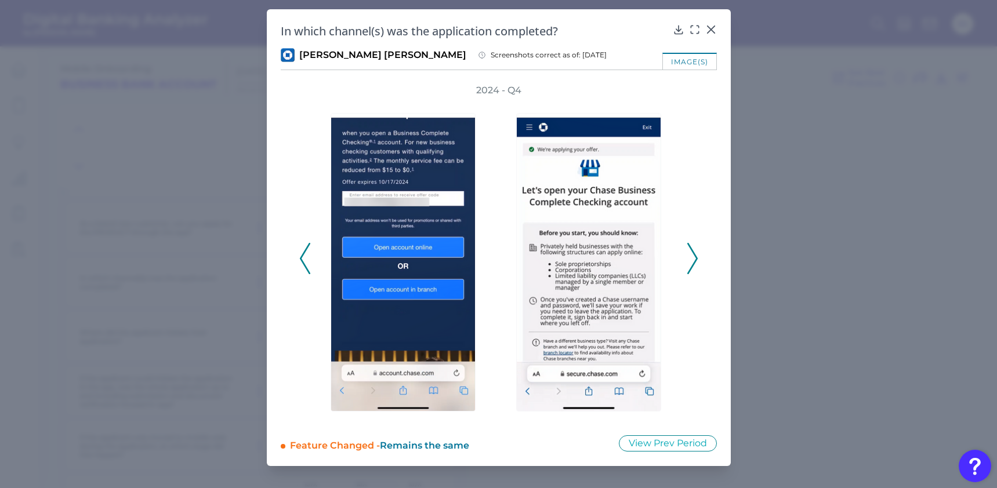
click at [692, 262] on icon at bounding box center [692, 258] width 10 height 31
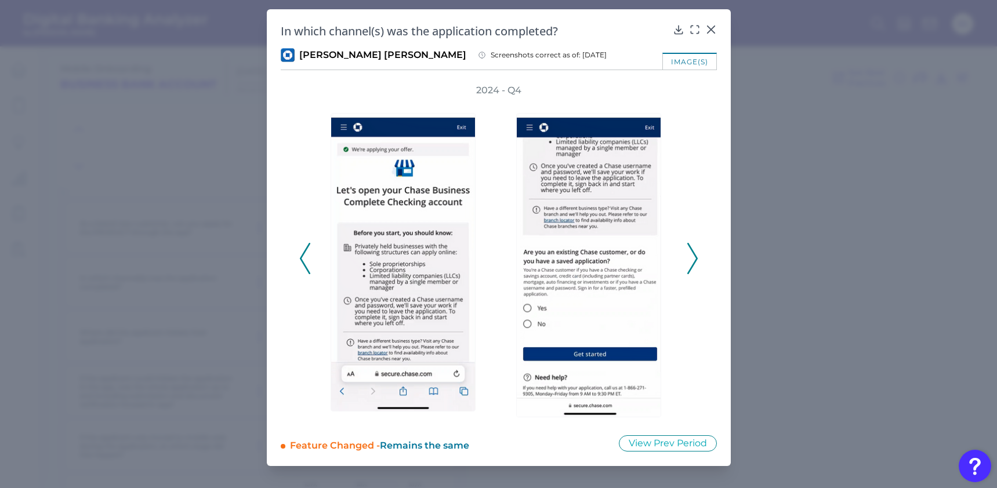
click at [692, 262] on icon at bounding box center [692, 258] width 10 height 31
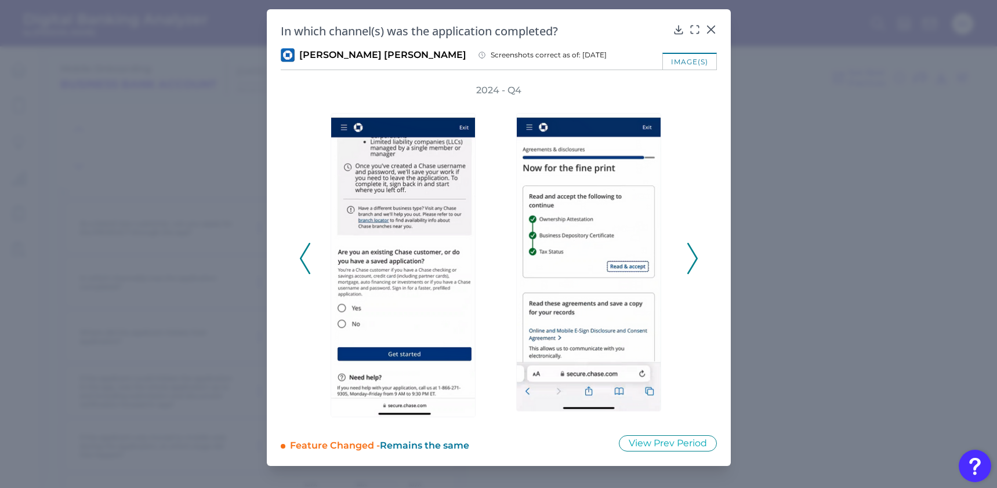
click at [692, 262] on icon at bounding box center [692, 258] width 10 height 31
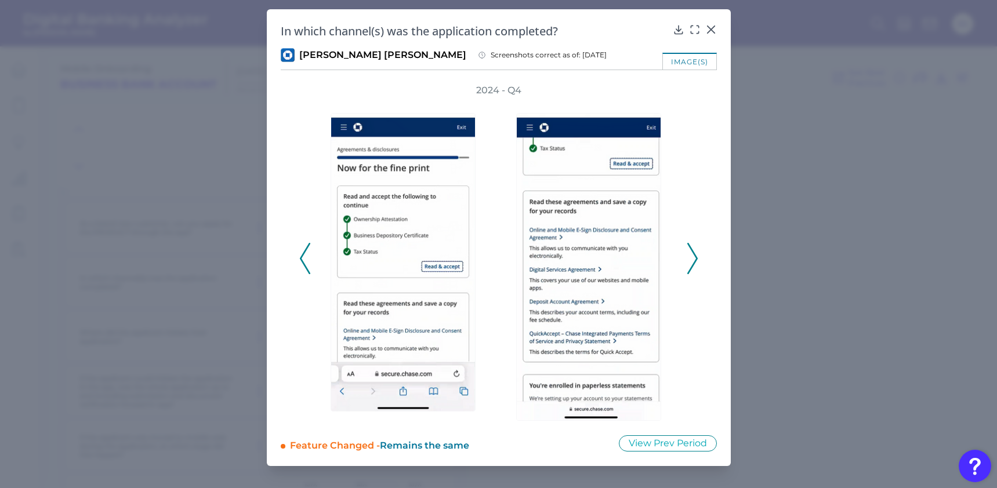
click at [692, 262] on icon at bounding box center [692, 258] width 10 height 31
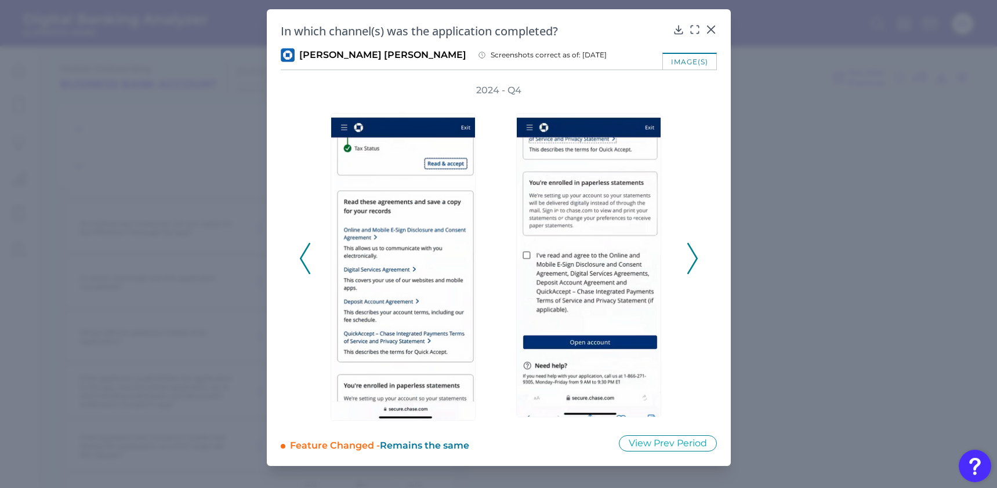
click at [692, 262] on icon at bounding box center [692, 258] width 10 height 31
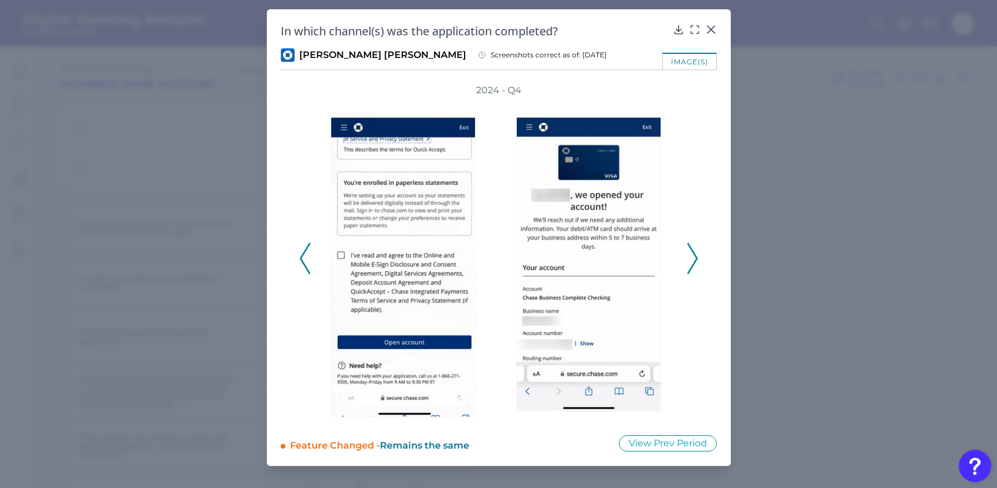
click at [692, 262] on icon at bounding box center [692, 258] width 10 height 31
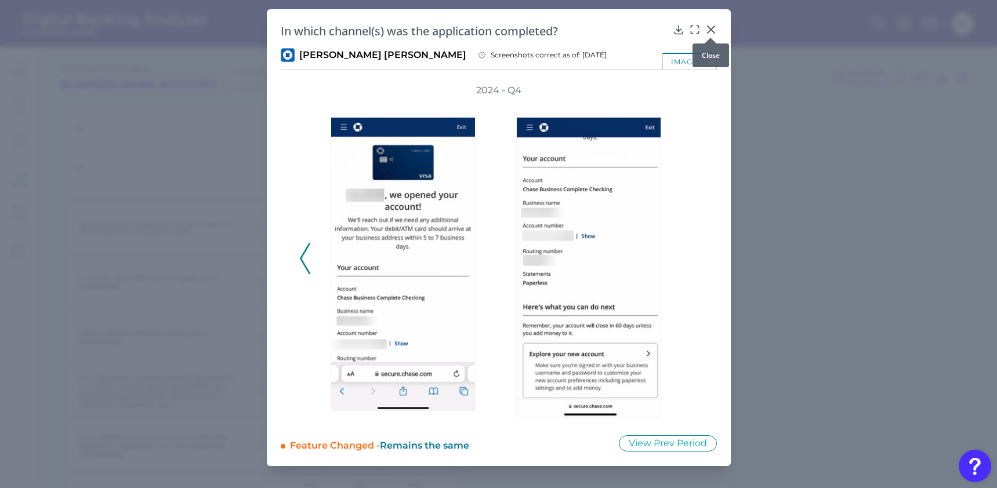
click at [712, 35] on div at bounding box center [711, 38] width 12 height 12
click at [713, 28] on icon at bounding box center [711, 30] width 12 height 12
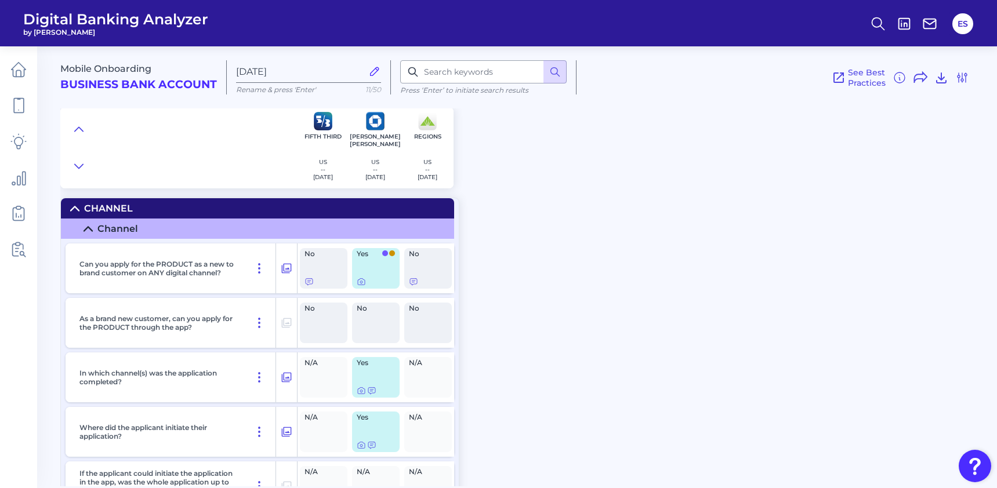
scroll to position [0, 0]
click at [367, 129] on img at bounding box center [375, 121] width 19 height 19
click at [76, 169] on icon at bounding box center [78, 167] width 9 height 12
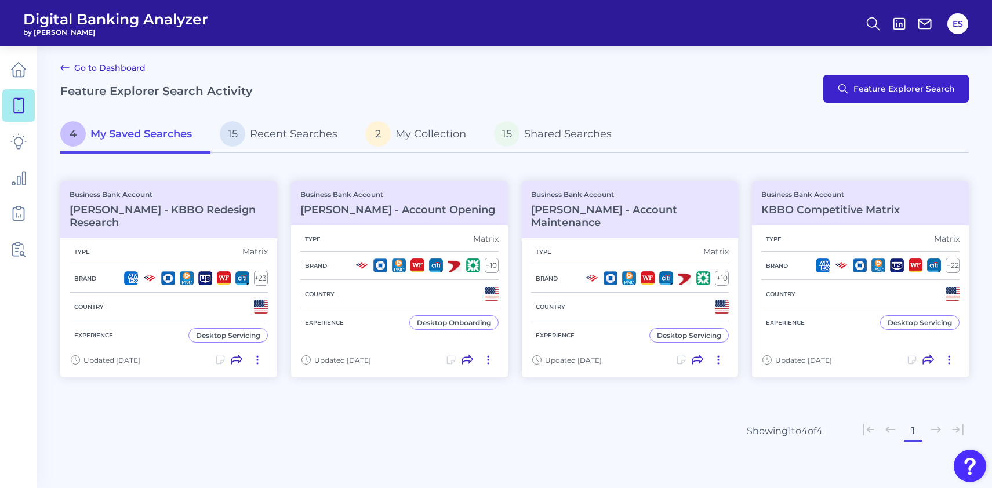
click at [884, 97] on button "Feature Explorer Search" at bounding box center [897, 89] width 146 height 28
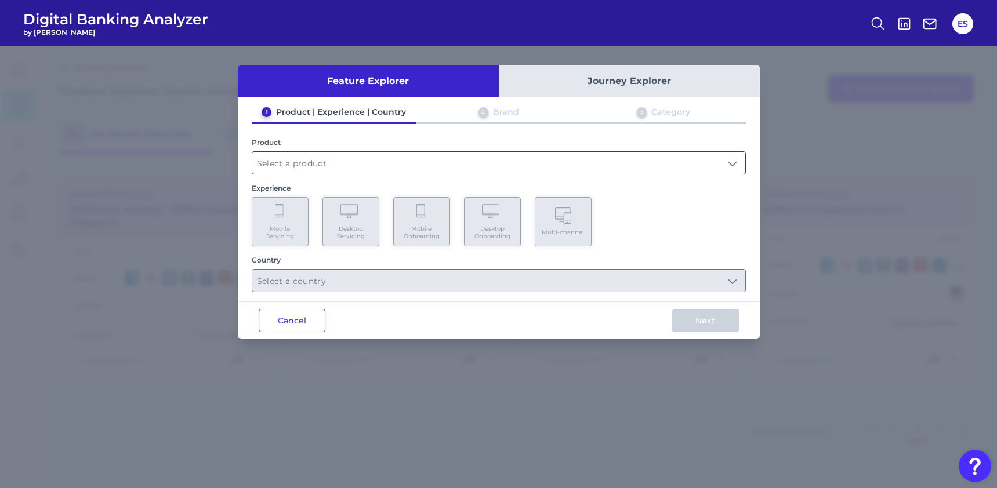
click at [359, 171] on input "text" at bounding box center [498, 163] width 493 height 22
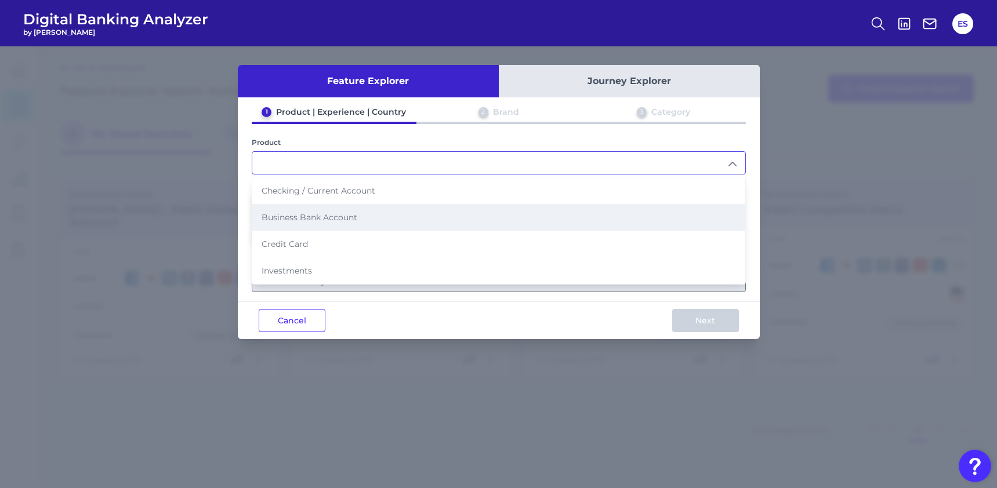
click at [320, 220] on span "Business Bank Account" at bounding box center [310, 217] width 96 height 10
type input "Business Bank Account"
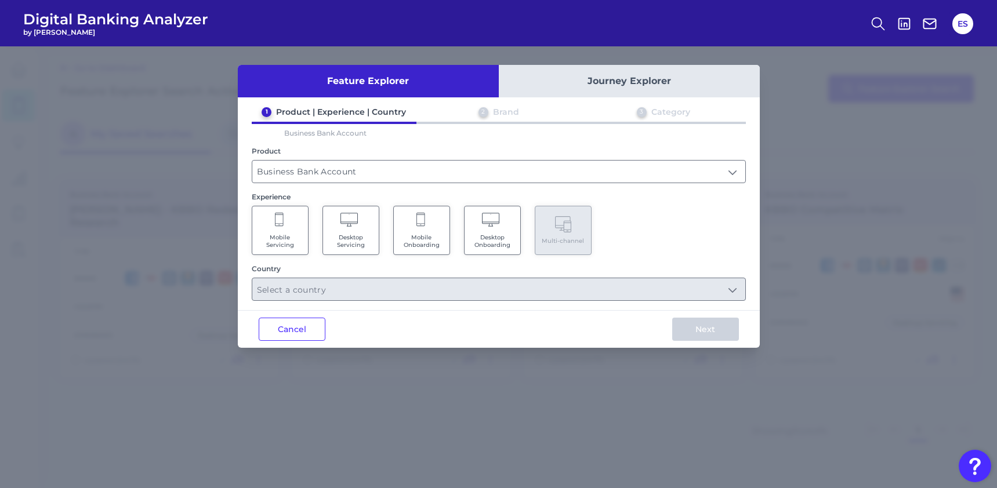
click at [426, 230] on Onboarding "Mobile Onboarding" at bounding box center [421, 230] width 57 height 49
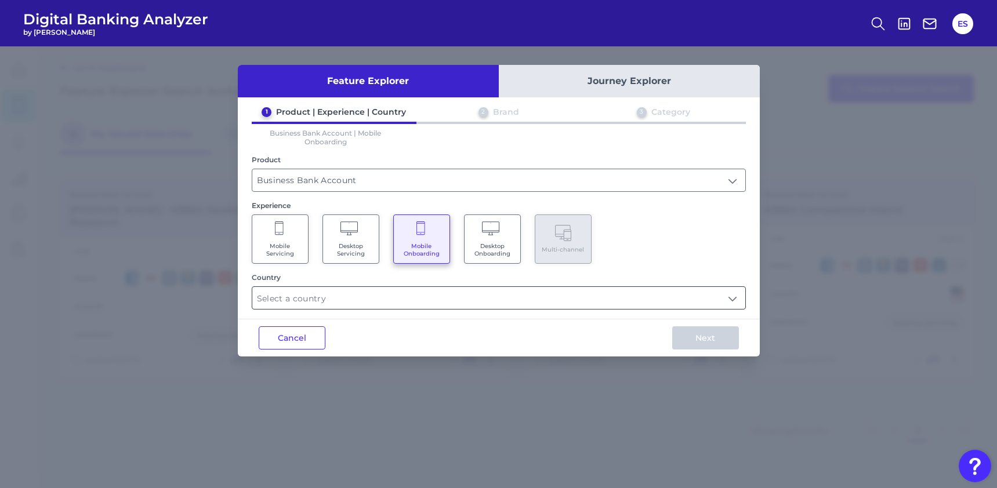
click at [332, 307] on input "text" at bounding box center [498, 298] width 493 height 22
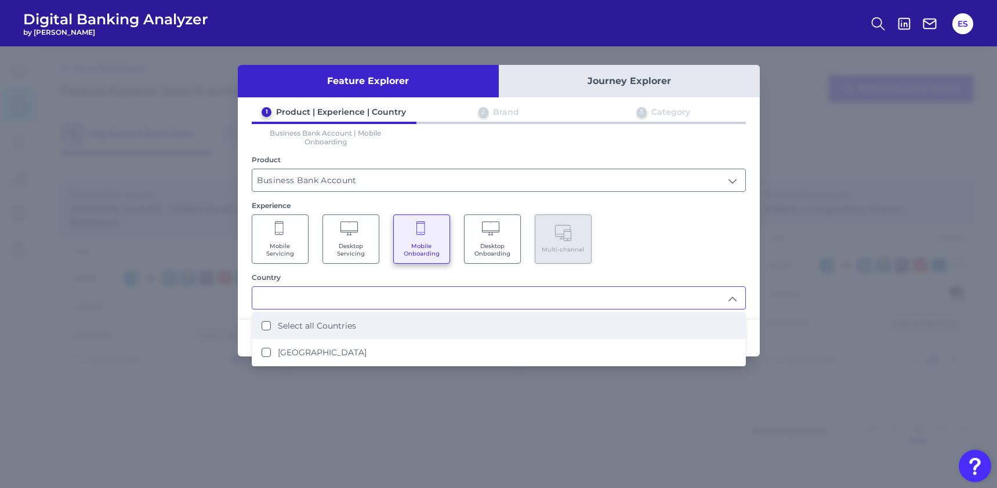
click at [323, 327] on label "Select all Countries" at bounding box center [317, 326] width 78 height 10
type input "Select all Countries"
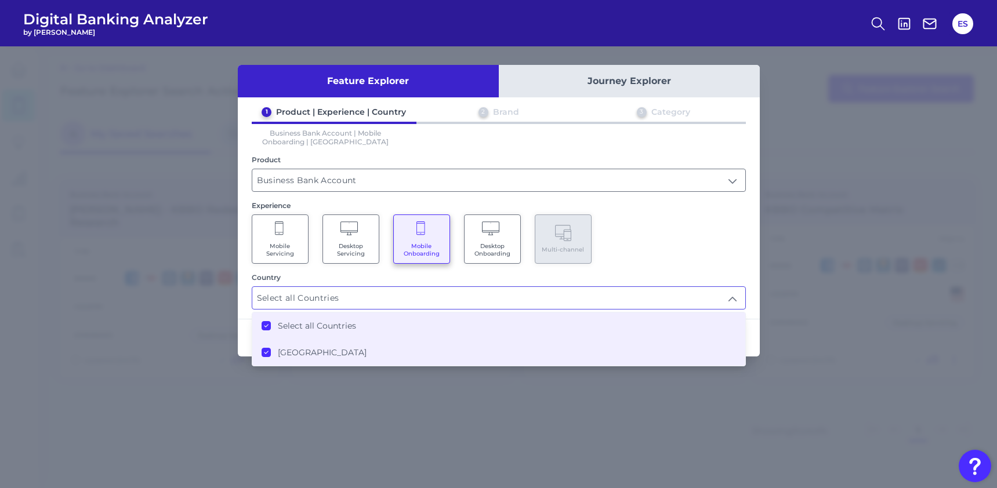
click at [771, 340] on div "Feature Explorer Journey Explorer 1 Product | Experience | Country 2 Brand 3 Ca…" at bounding box center [498, 267] width 997 height 442
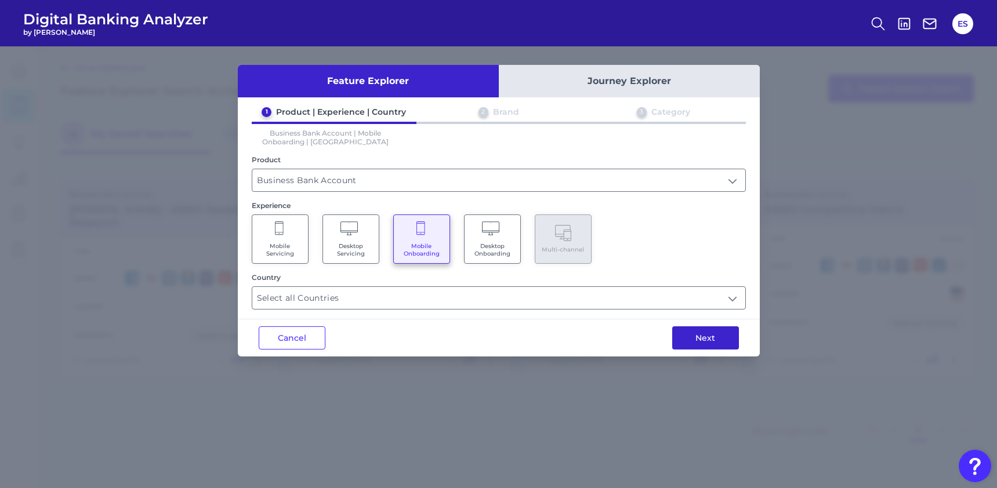
click at [709, 337] on button "Next" at bounding box center [705, 338] width 67 height 23
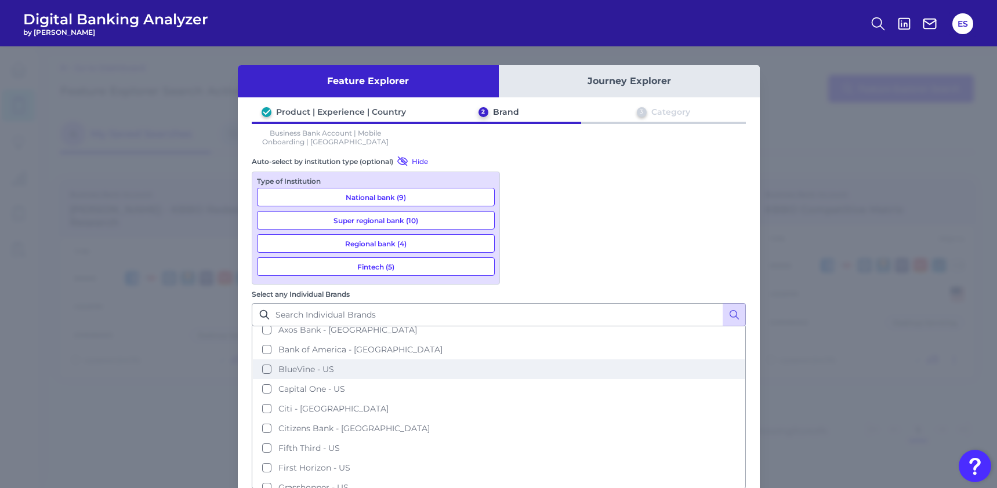
scroll to position [224, 0]
click at [515, 364] on span "[PERSON_NAME] [PERSON_NAME] - [GEOGRAPHIC_DATA]" at bounding box center [396, 369] width 237 height 10
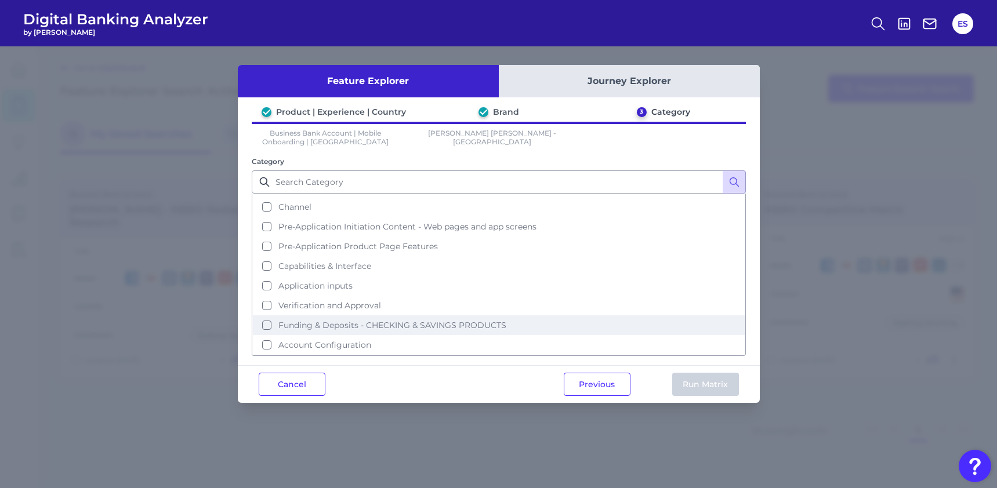
scroll to position [17, 0]
click at [346, 327] on span "Funding & Deposits - CHECKING & SAVINGS PRODUCTS" at bounding box center [392, 325] width 228 height 10
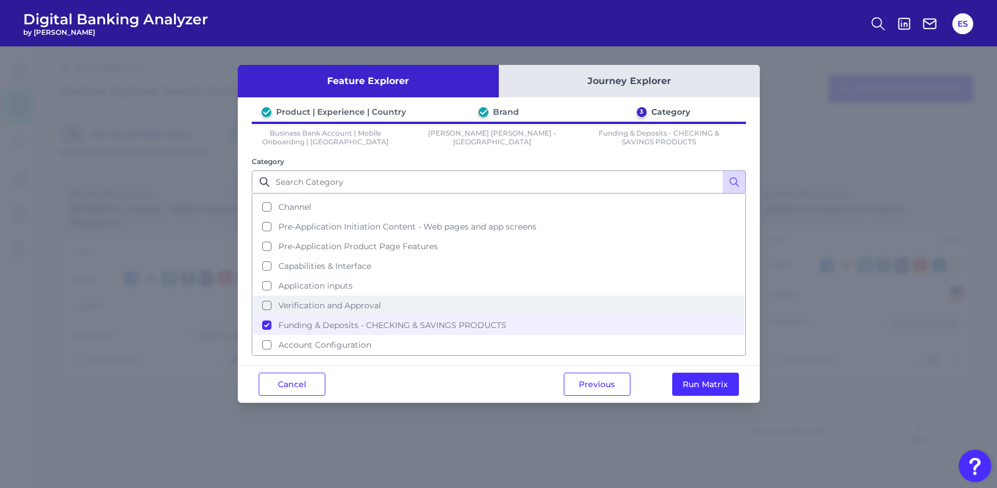
click at [347, 305] on span "Verification and Approval" at bounding box center [329, 305] width 103 height 10
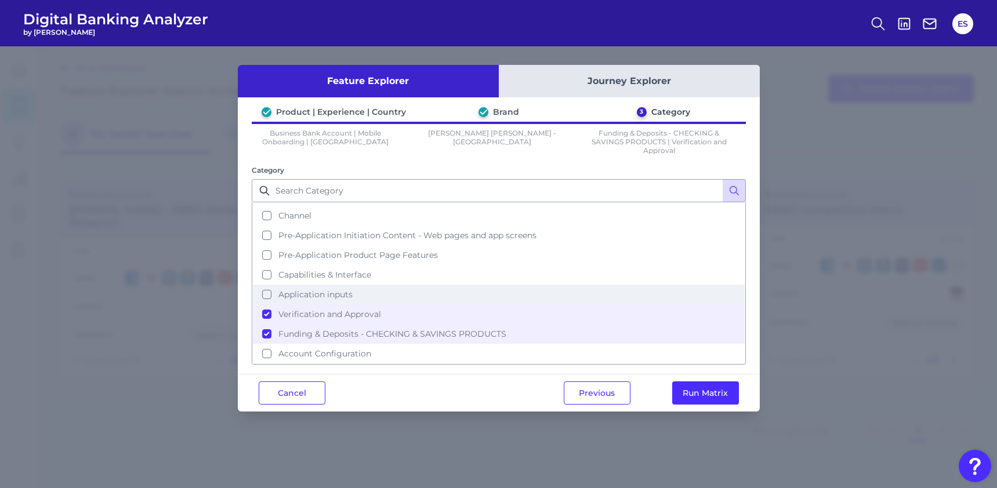
click at [323, 297] on span "Application inputs" at bounding box center [315, 294] width 74 height 10
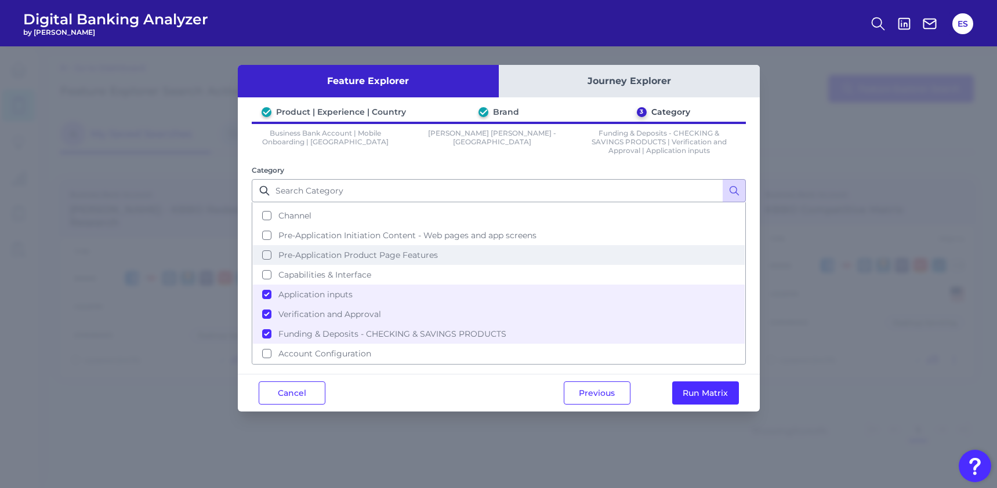
click at [334, 256] on span "Pre-Application Product Page Features" at bounding box center [357, 255] width 159 height 10
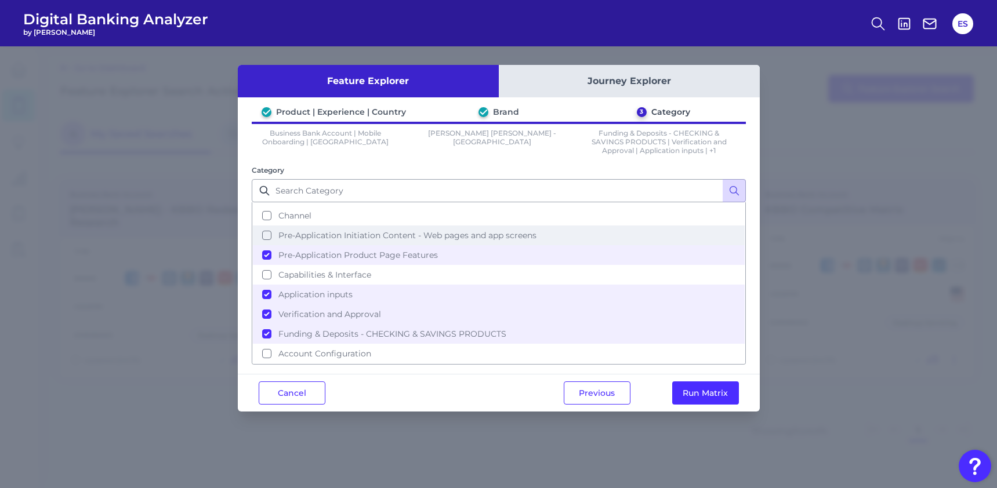
click at [342, 234] on span "Pre-Application Initiation Content - Web pages and app screens" at bounding box center [407, 235] width 258 height 10
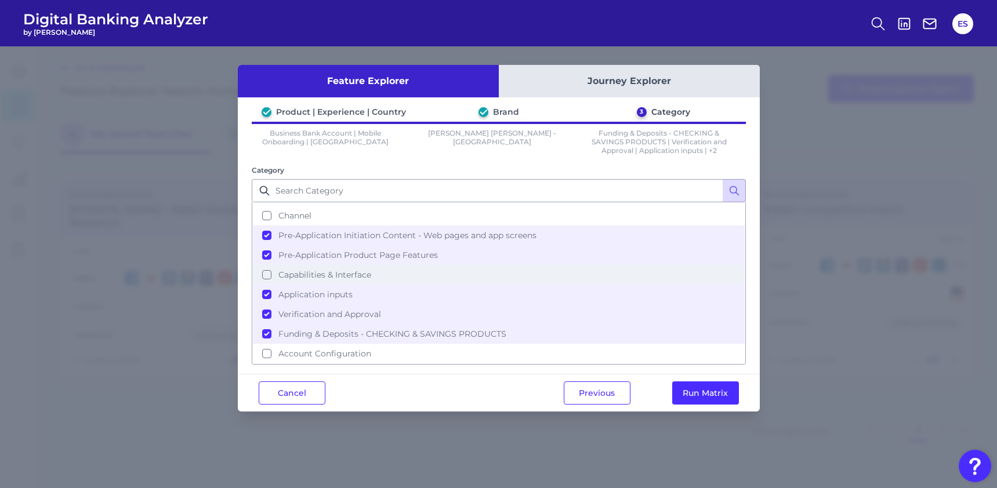
click at [335, 280] on span "Capabilities & Interface" at bounding box center [324, 275] width 93 height 10
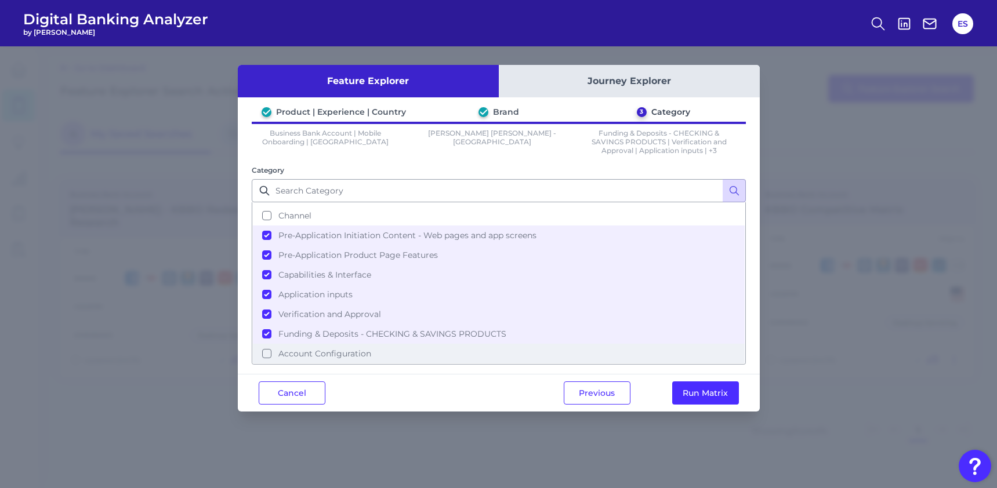
click at [331, 359] on button "Account Configuration" at bounding box center [499, 354] width 492 height 20
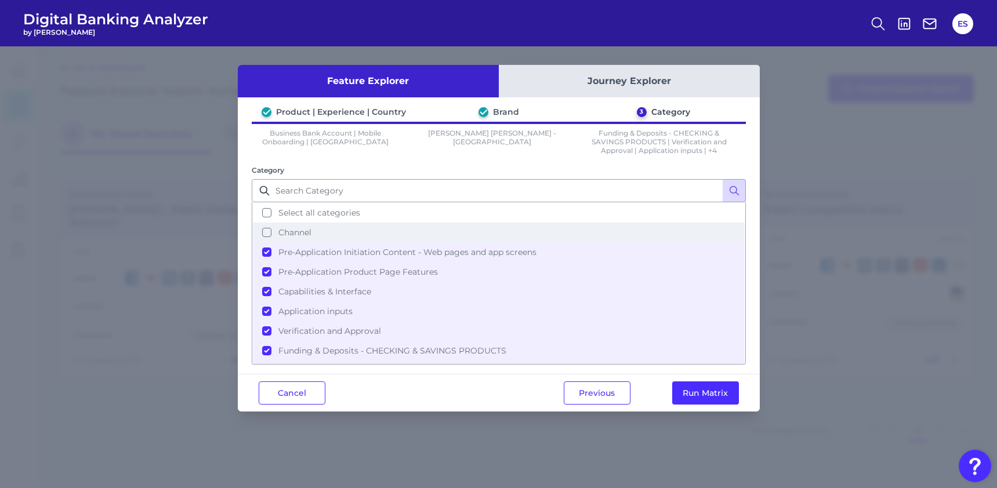
scroll to position [0, 0]
click at [298, 231] on span "Channel" at bounding box center [294, 232] width 33 height 10
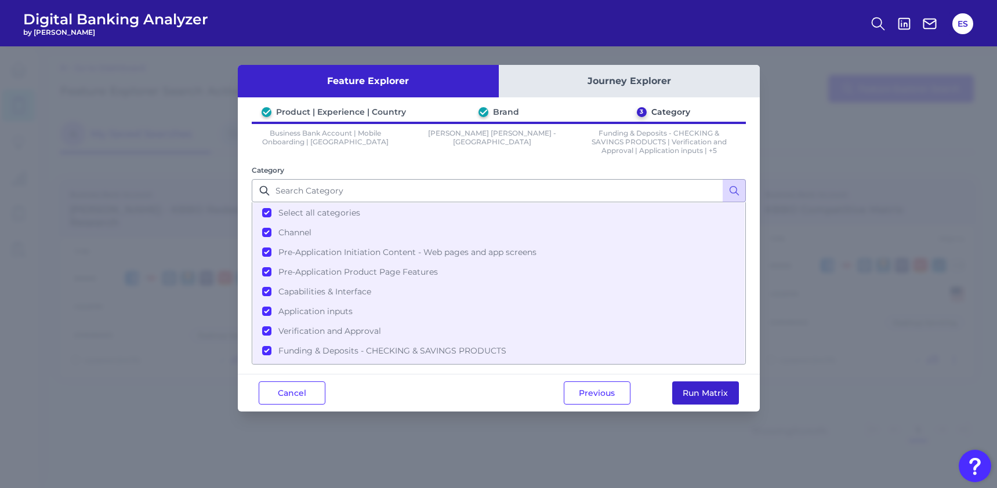
click at [707, 393] on button "Run Matrix" at bounding box center [705, 393] width 67 height 23
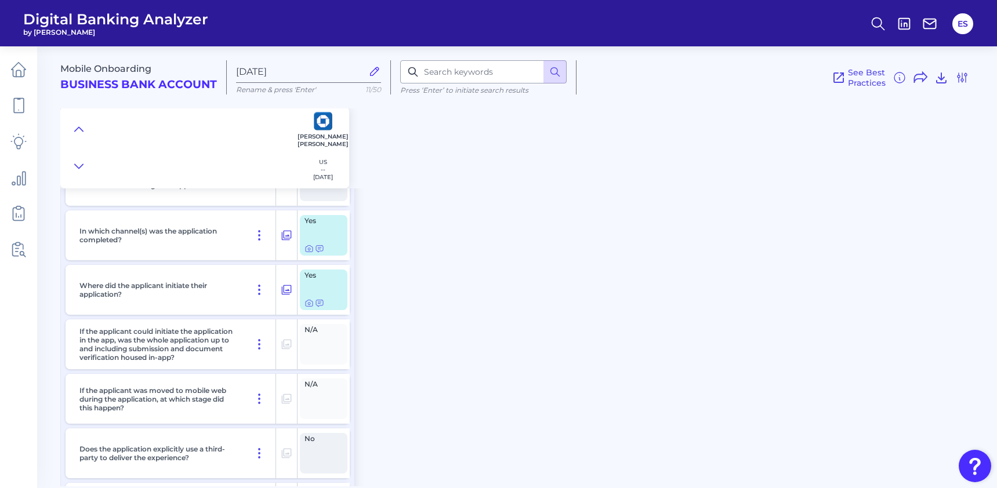
scroll to position [153, 0]
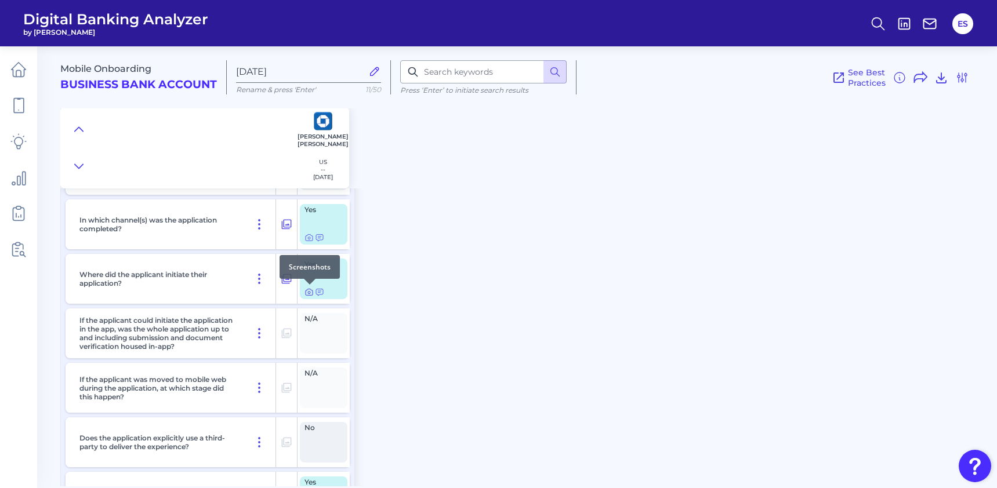
click at [308, 293] on icon at bounding box center [309, 293] width 2 height 2
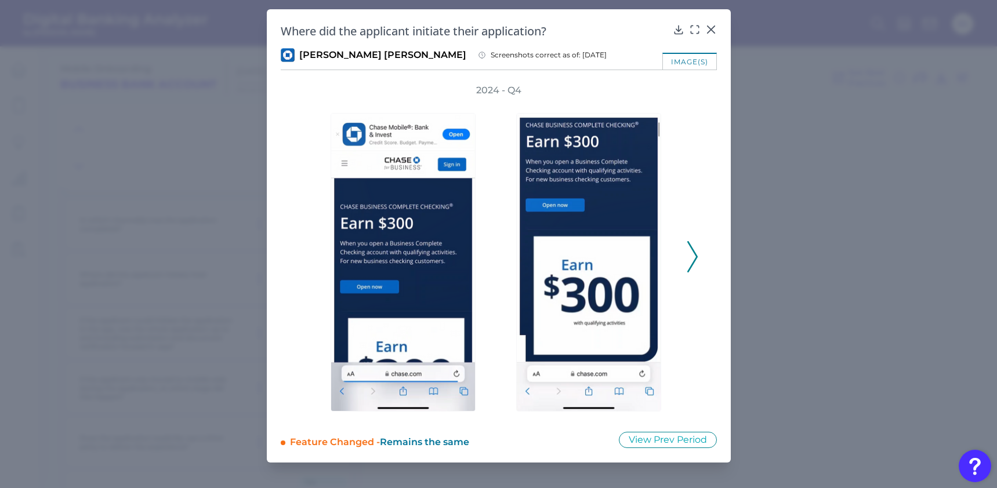
click at [694, 256] on icon at bounding box center [692, 256] width 10 height 31
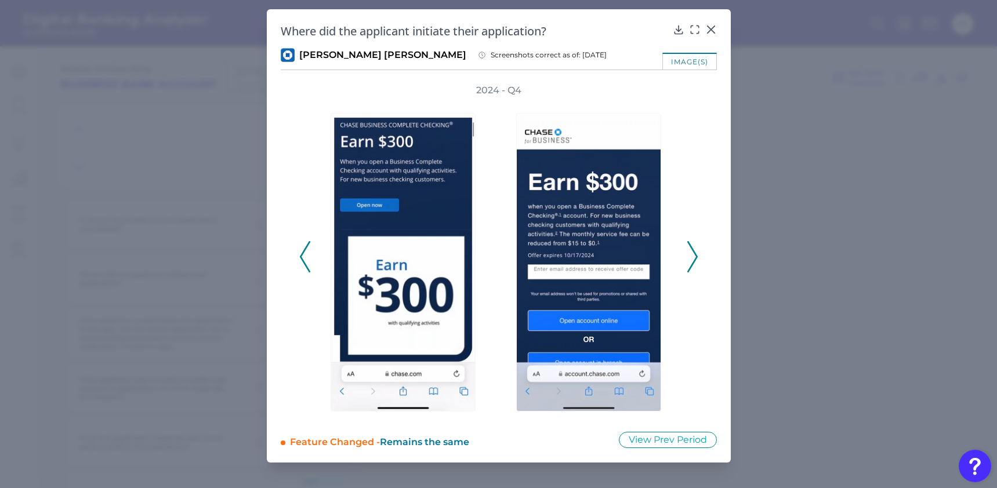
click at [694, 256] on icon at bounding box center [692, 256] width 10 height 31
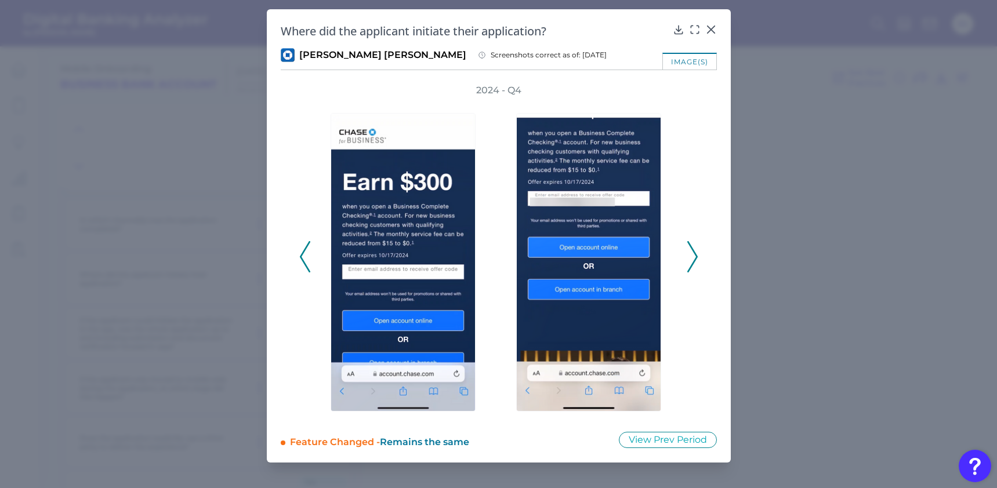
click at [694, 256] on icon at bounding box center [692, 256] width 10 height 31
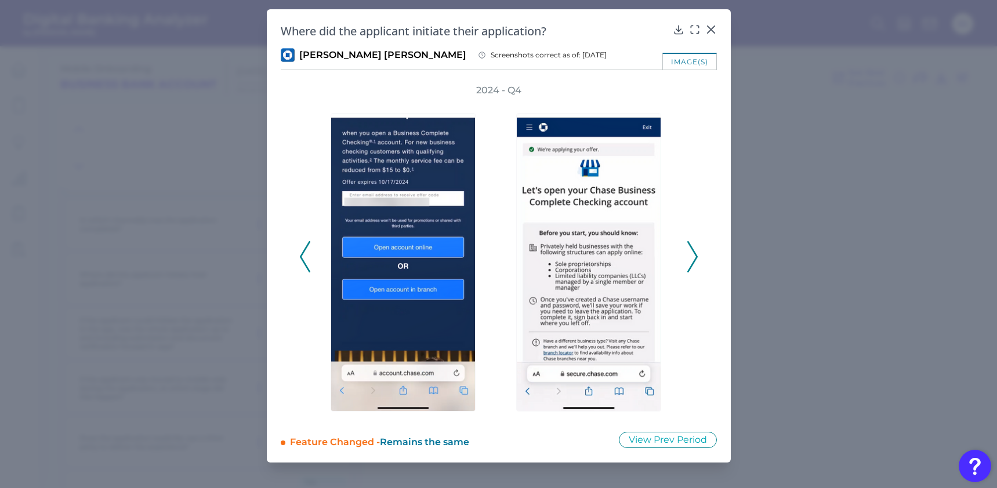
click at [694, 256] on icon at bounding box center [692, 256] width 10 height 31
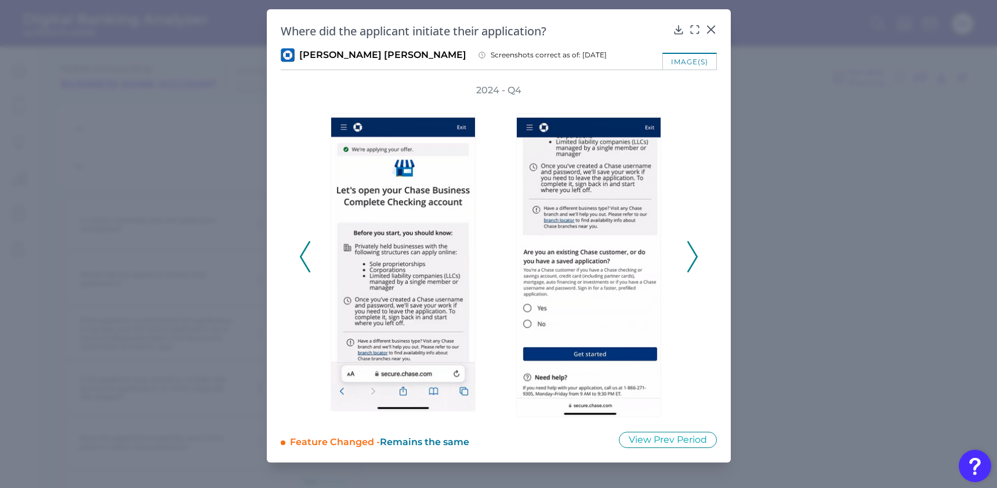
click at [694, 256] on icon at bounding box center [692, 256] width 10 height 31
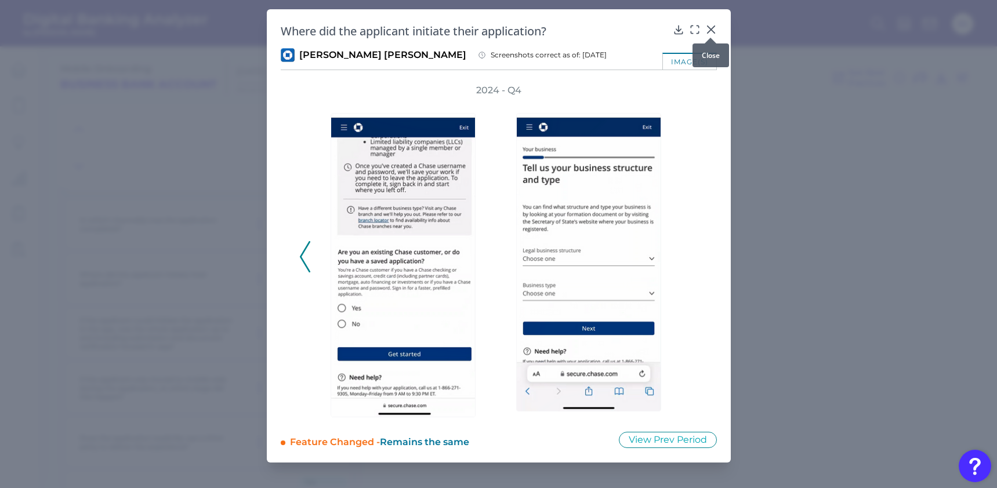
click at [715, 33] on div at bounding box center [711, 38] width 12 height 12
click at [714, 28] on icon at bounding box center [711, 30] width 12 height 12
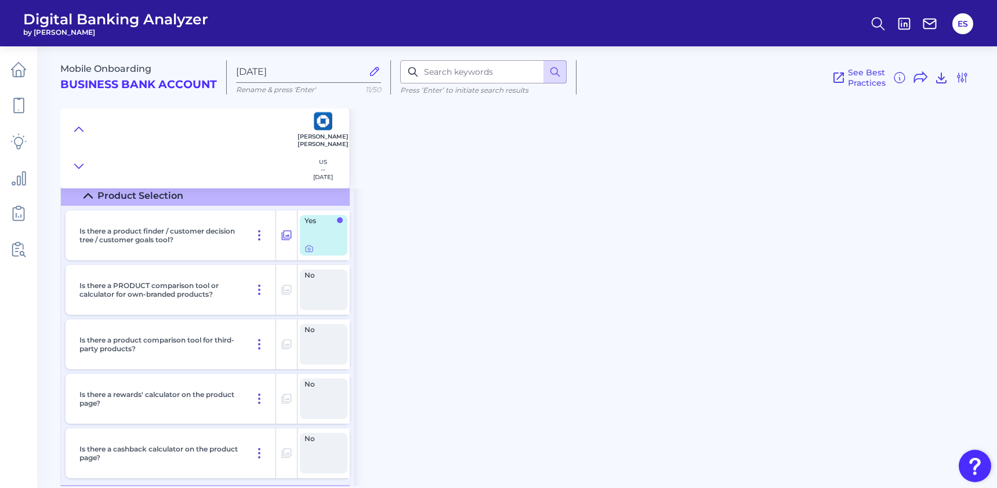
scroll to position [1144, 0]
